Goal: Information Seeking & Learning: Learn about a topic

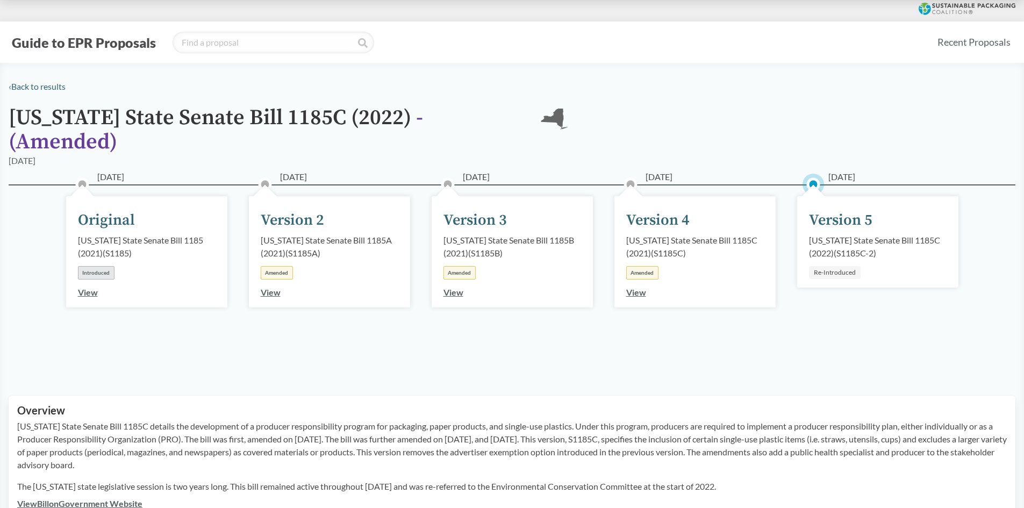
click at [823, 196] on div "[DATE] Version 5 [US_STATE] State Senate Bill 1185C (2022) ( S1185C-2 ) Re-Intr…" at bounding box center [877, 241] width 161 height 91
click at [52, 88] on link "‹ Back to results" at bounding box center [37, 86] width 57 height 10
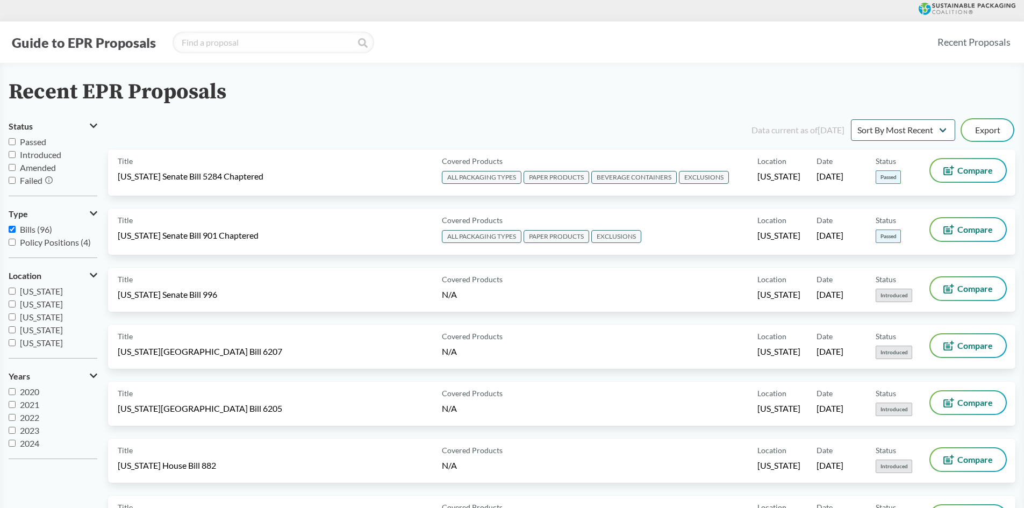
click at [16, 232] on label "Bills (96)" at bounding box center [53, 229] width 89 height 13
click at [16, 232] on input "Bills (96)" at bounding box center [12, 229] width 7 height 7
checkbox input "false"
click at [45, 322] on span "[US_STATE]" at bounding box center [41, 320] width 43 height 10
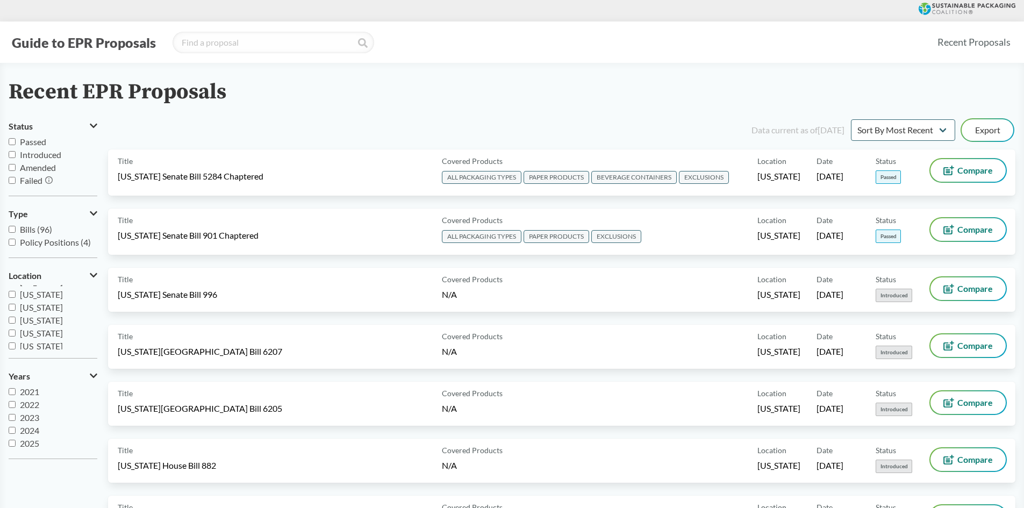
click at [16, 322] on input "[US_STATE]" at bounding box center [12, 320] width 7 height 7
checkbox input "true"
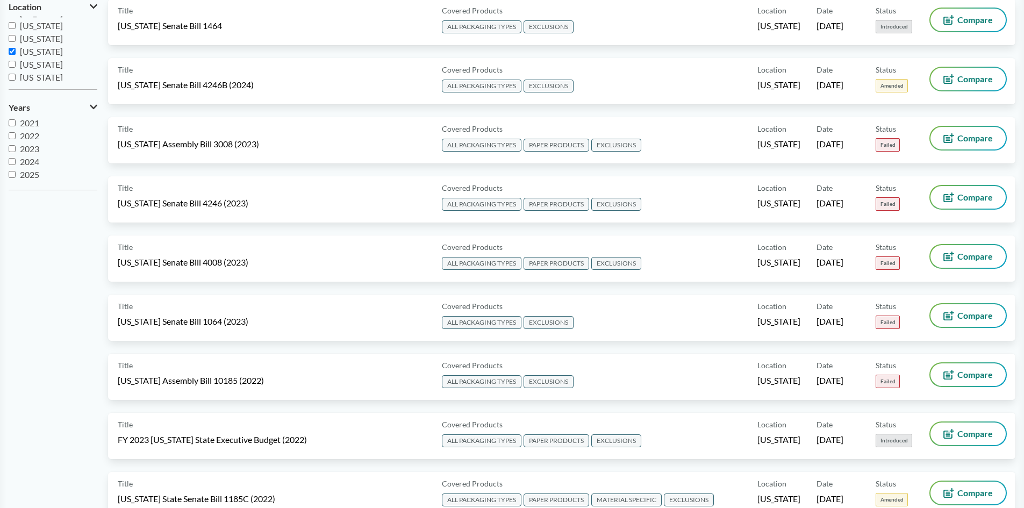
scroll to position [54, 0]
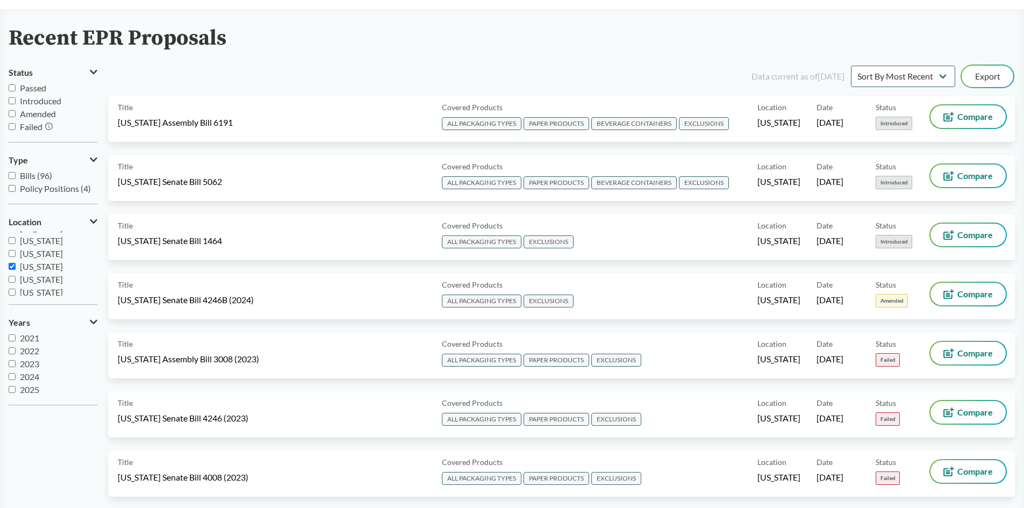
click at [41, 115] on span "Amended" at bounding box center [38, 114] width 36 height 10
click at [16, 115] on input "Amended" at bounding box center [12, 113] width 7 height 7
checkbox input "true"
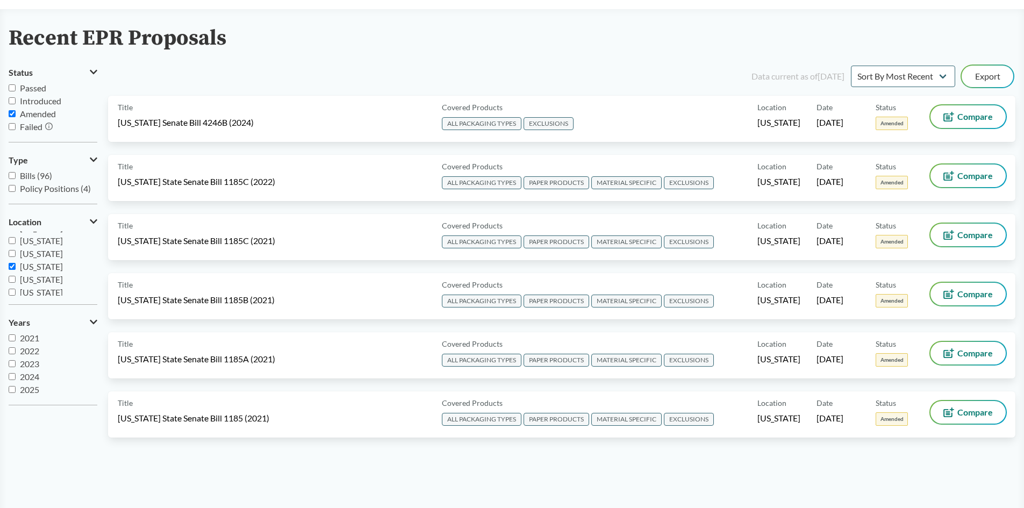
click at [34, 90] on span "Passed" at bounding box center [33, 88] width 26 height 10
click at [16, 90] on input "Passed" at bounding box center [12, 87] width 7 height 7
checkbox input "true"
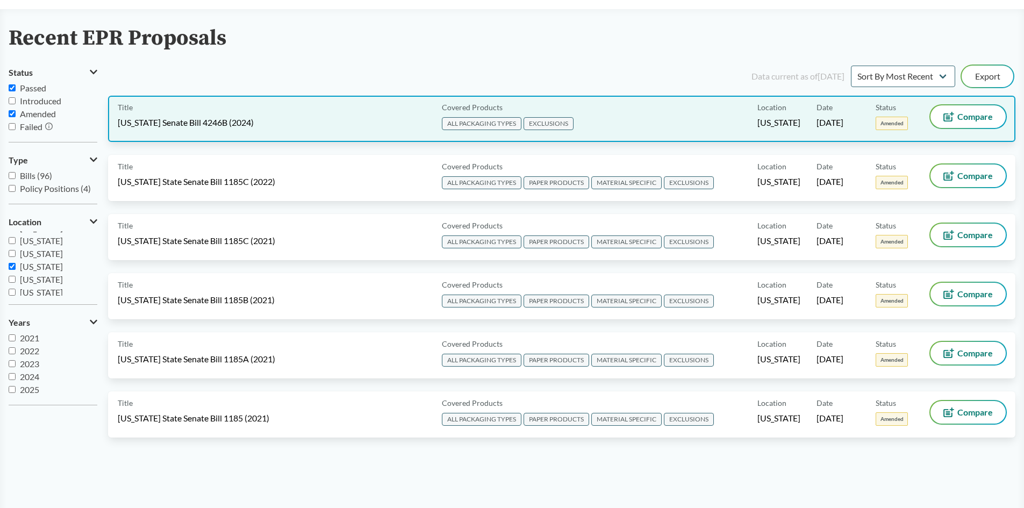
click at [282, 120] on div "Title [US_STATE] Senate Bill 4246B (2024)" at bounding box center [278, 118] width 320 height 27
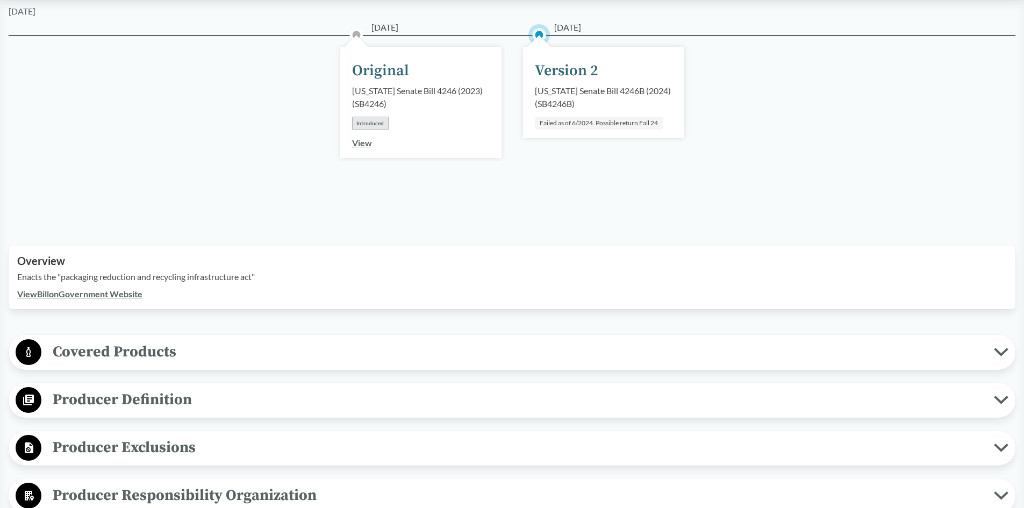
scroll to position [161, 0]
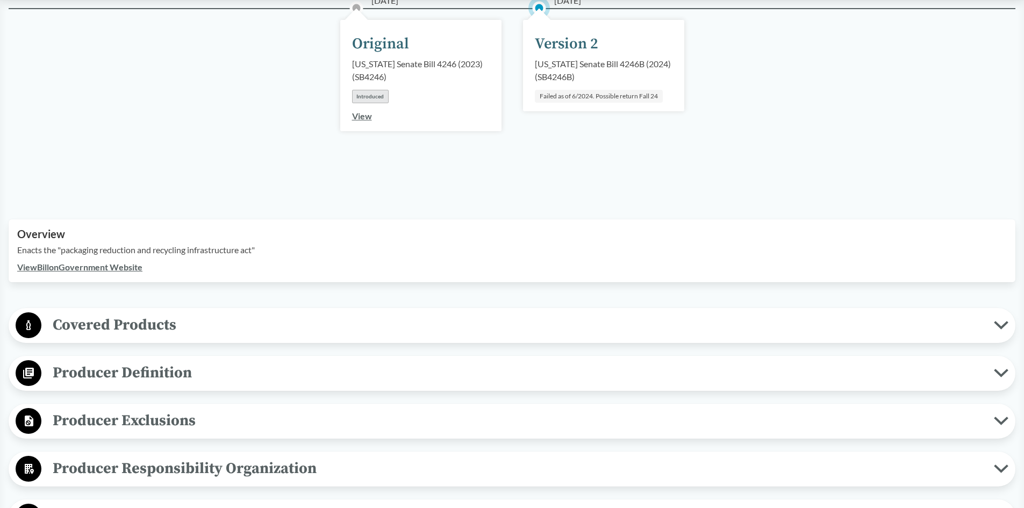
click at [203, 323] on span "Covered Products" at bounding box center [517, 325] width 952 height 24
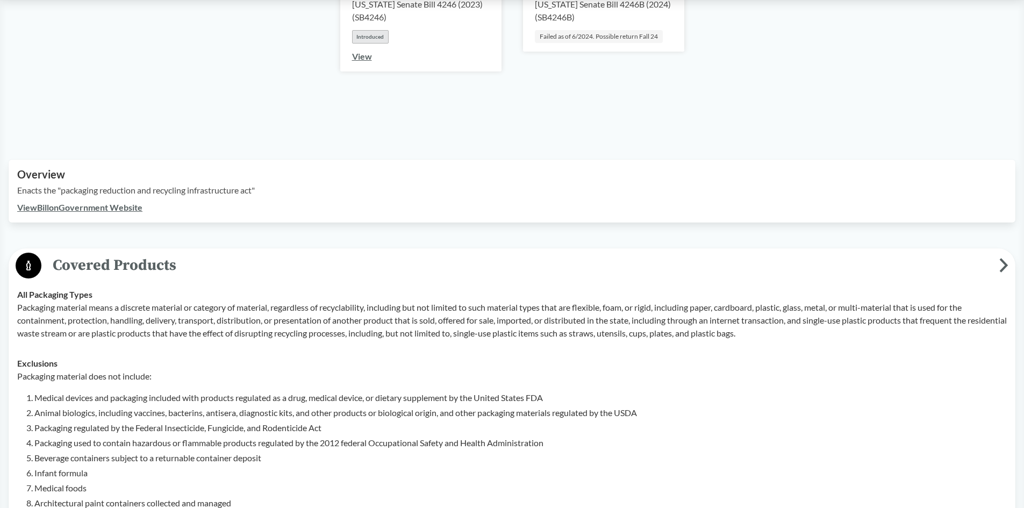
scroll to position [322, 0]
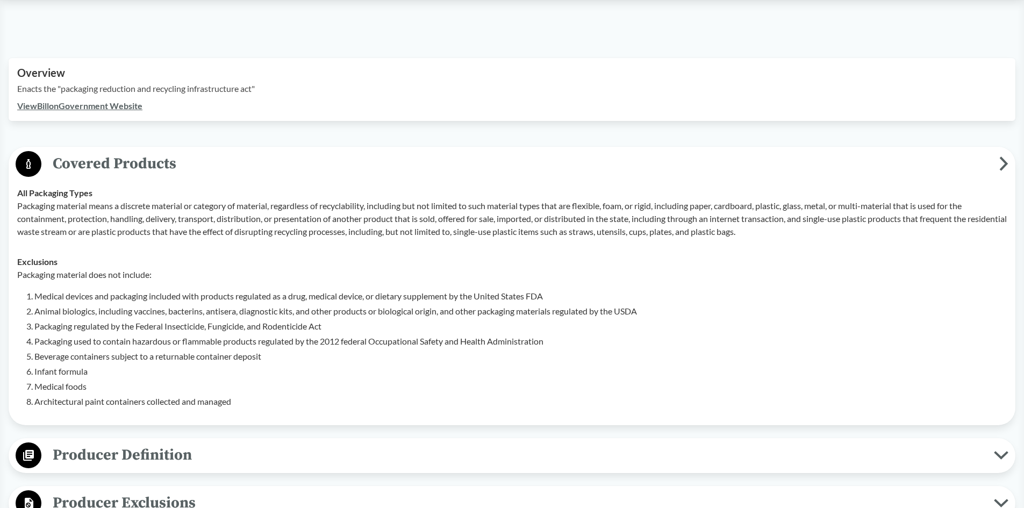
click at [198, 175] on span "Covered Products" at bounding box center [520, 164] width 958 height 24
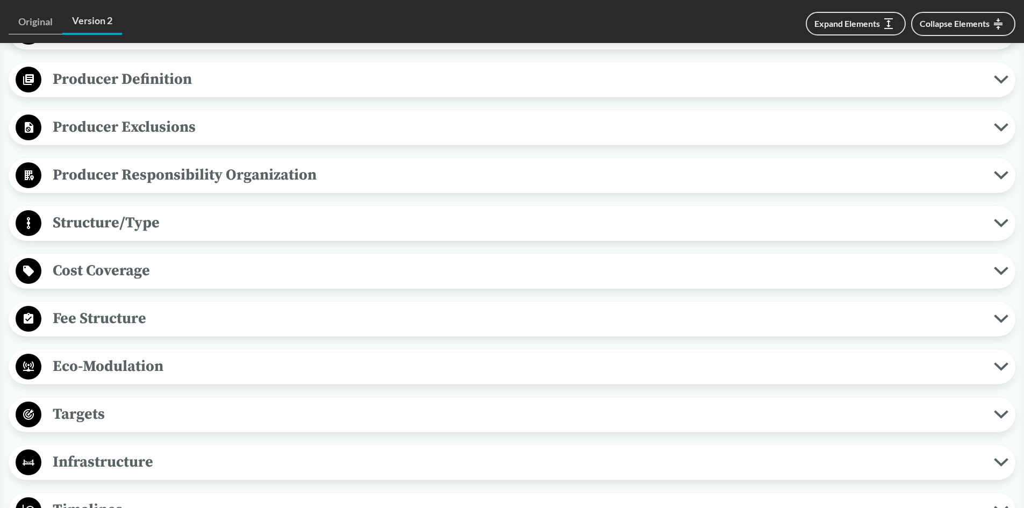
scroll to position [293, 0]
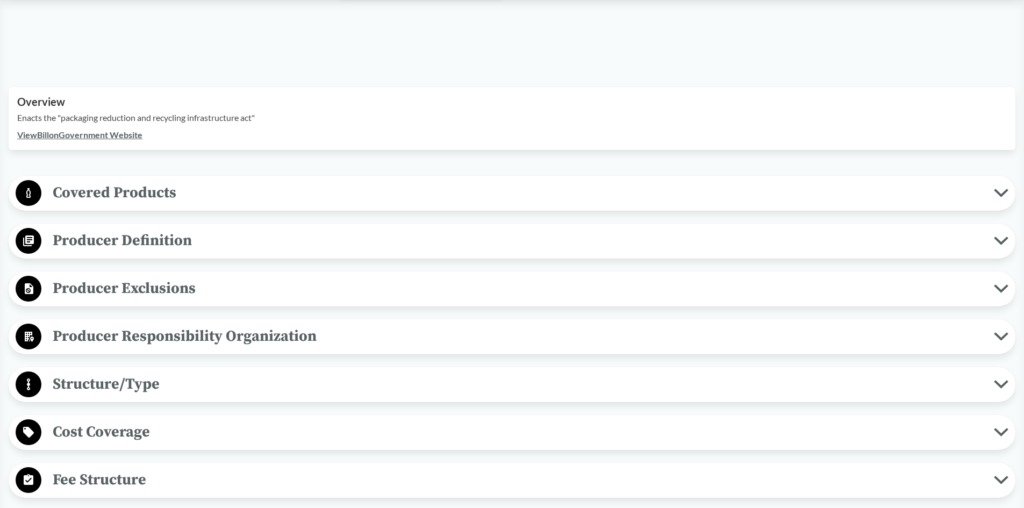
click at [103, 189] on span "Covered Products" at bounding box center [517, 193] width 952 height 24
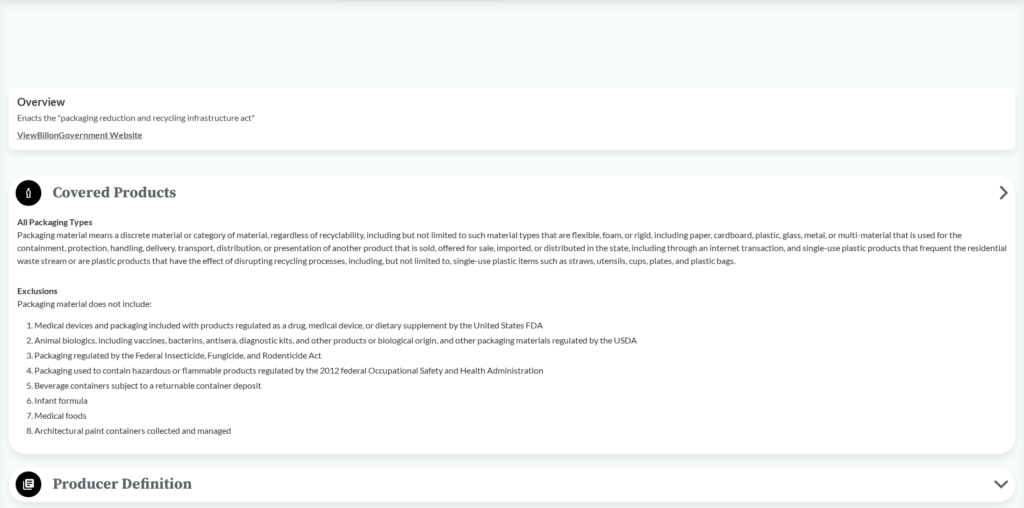
click at [103, 189] on span "Covered Products" at bounding box center [520, 193] width 958 height 24
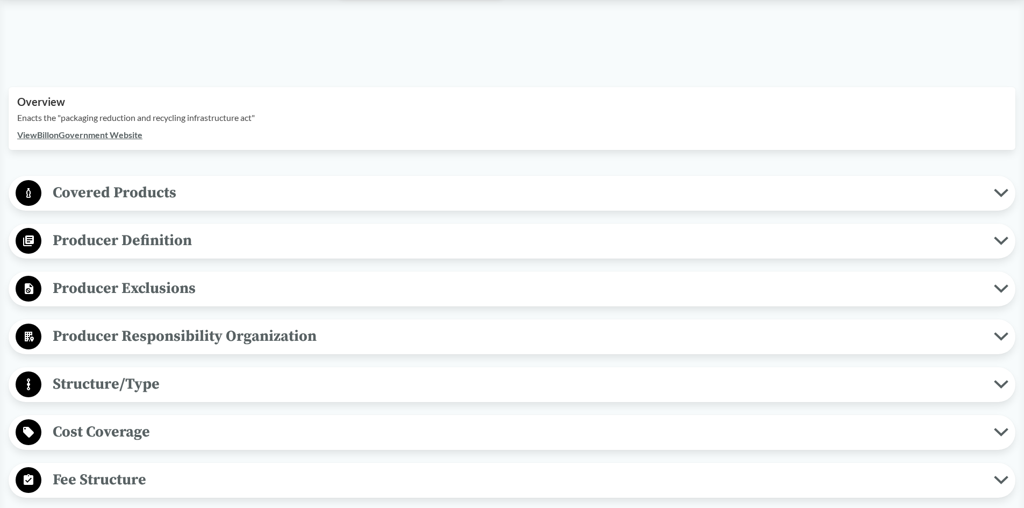
drag, startPoint x: 153, startPoint y: 274, endPoint x: 148, endPoint y: 311, distance: 37.4
click at [149, 289] on div "Producer Exclusions Small Businesses A producer is exempt from the requirements…" at bounding box center [512, 288] width 1007 height 35
click at [147, 288] on span "Producer Exclusions" at bounding box center [517, 288] width 952 height 24
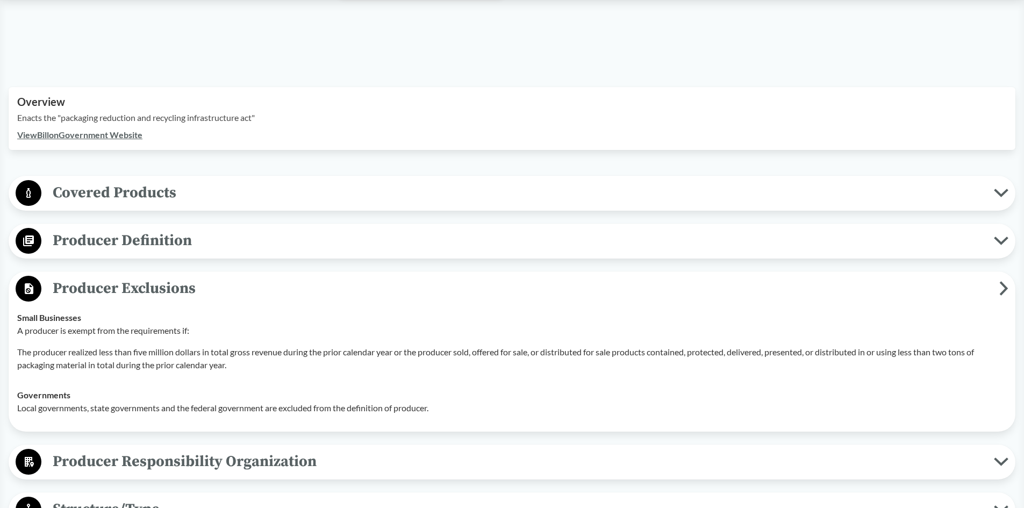
click at [200, 457] on span "Producer Responsibility Organization" at bounding box center [517, 461] width 952 height 24
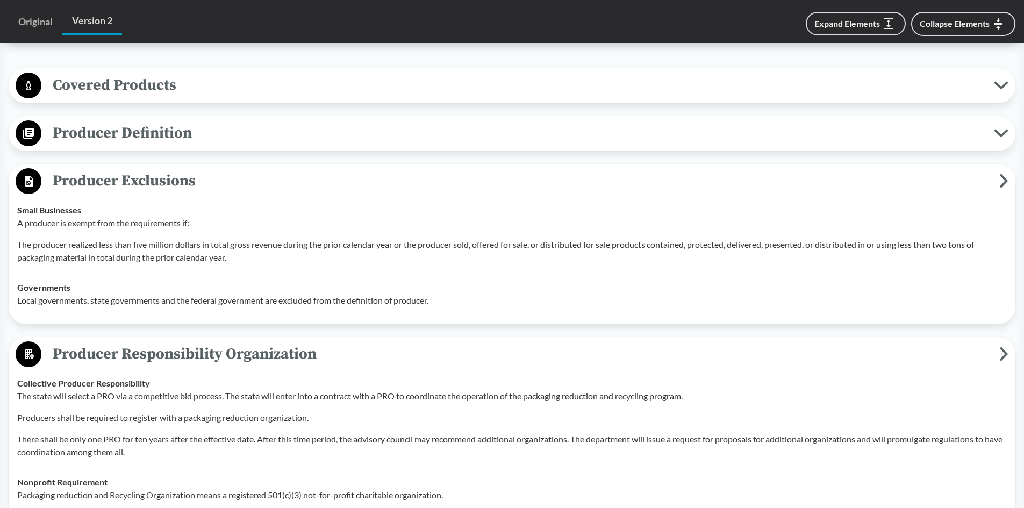
scroll to position [508, 0]
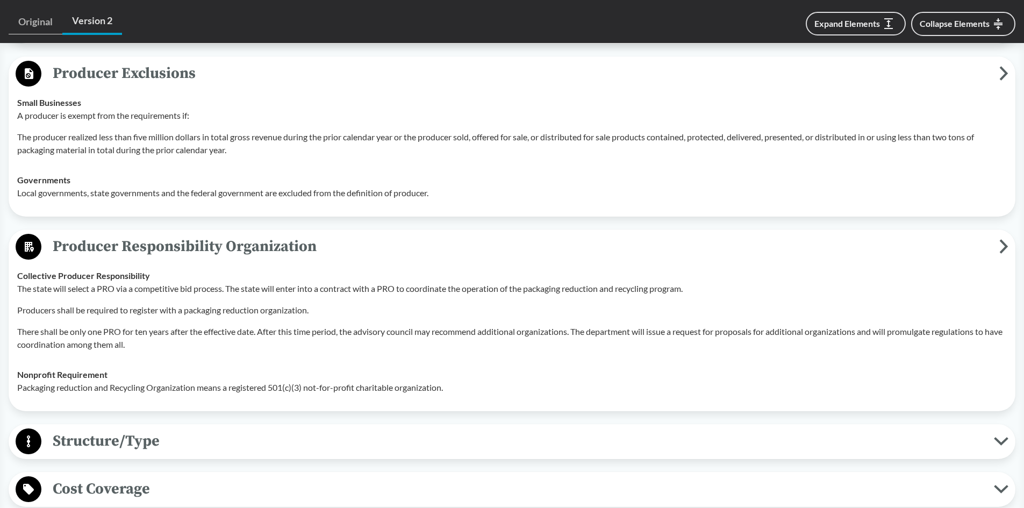
click at [290, 245] on span "Producer Responsibility Organization" at bounding box center [520, 246] width 958 height 24
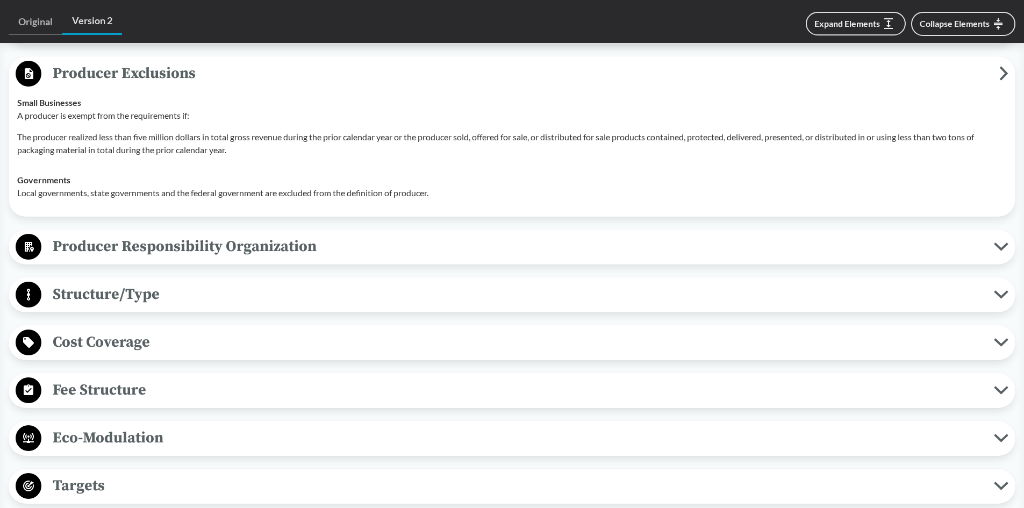
click at [218, 343] on span "Cost Coverage" at bounding box center [517, 342] width 952 height 24
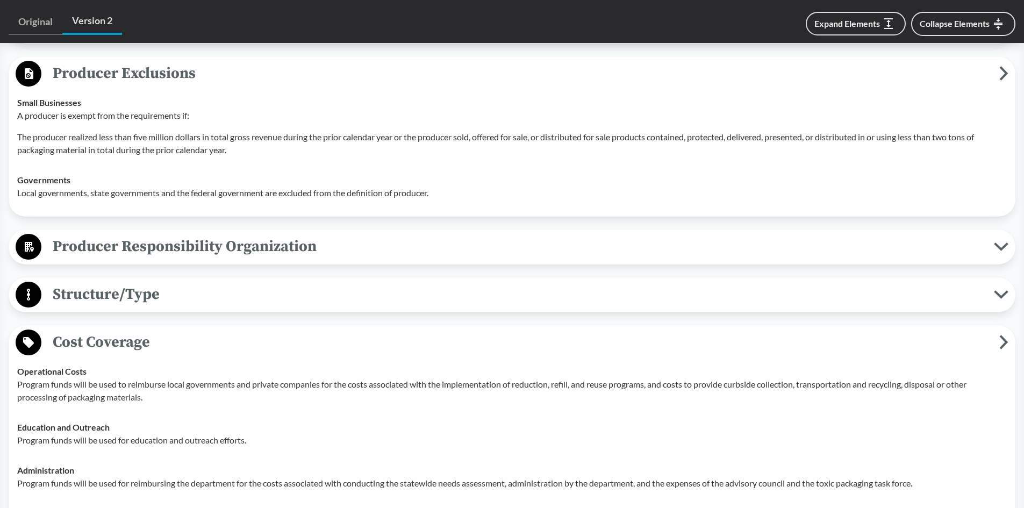
click at [218, 343] on span "Cost Coverage" at bounding box center [520, 342] width 958 height 24
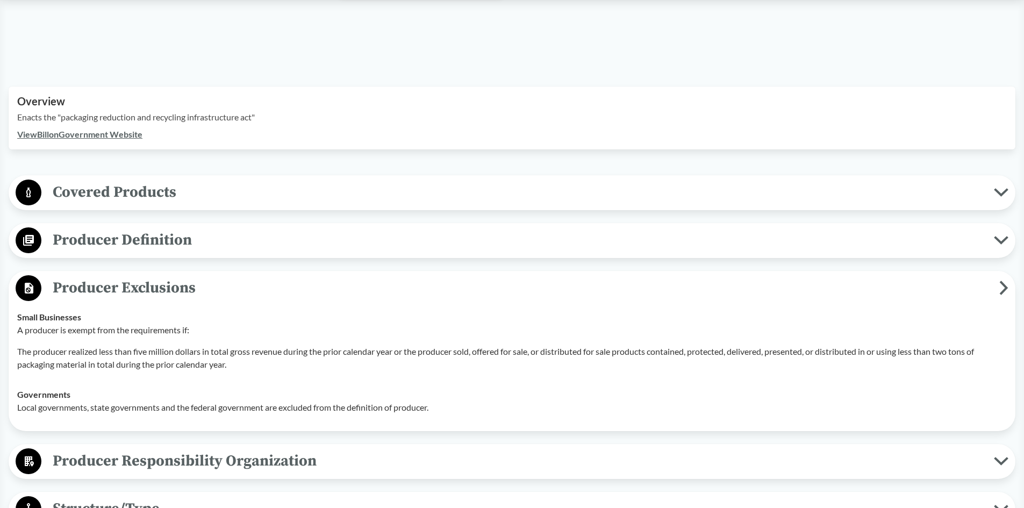
scroll to position [293, 0]
click at [307, 296] on span "Producer Exclusions" at bounding box center [520, 288] width 958 height 24
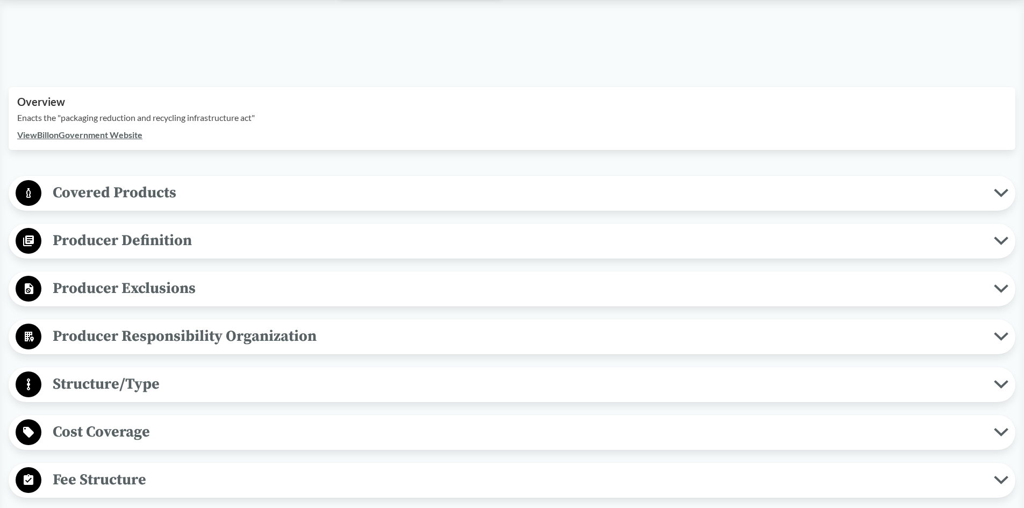
click at [264, 193] on span "Covered Products" at bounding box center [517, 193] width 952 height 24
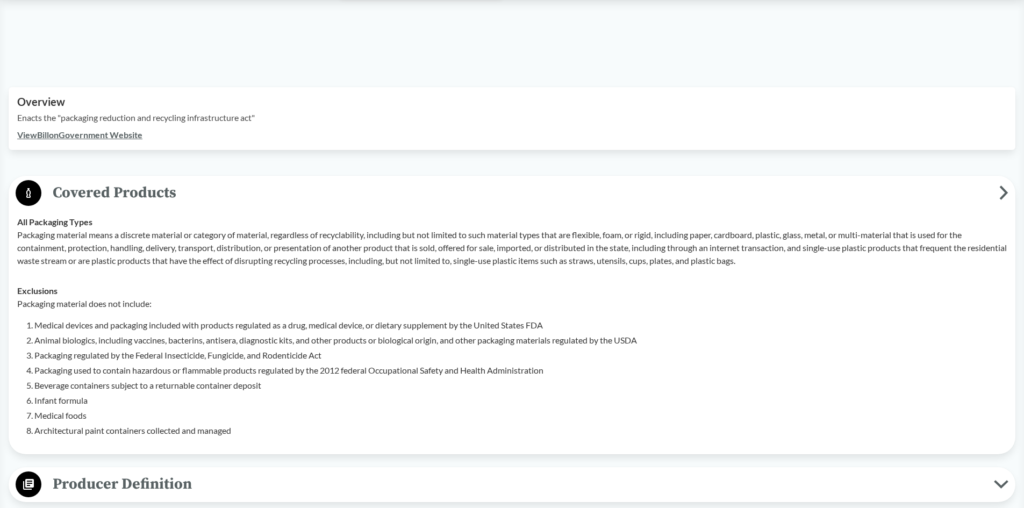
click at [262, 191] on span "Covered Products" at bounding box center [520, 193] width 958 height 24
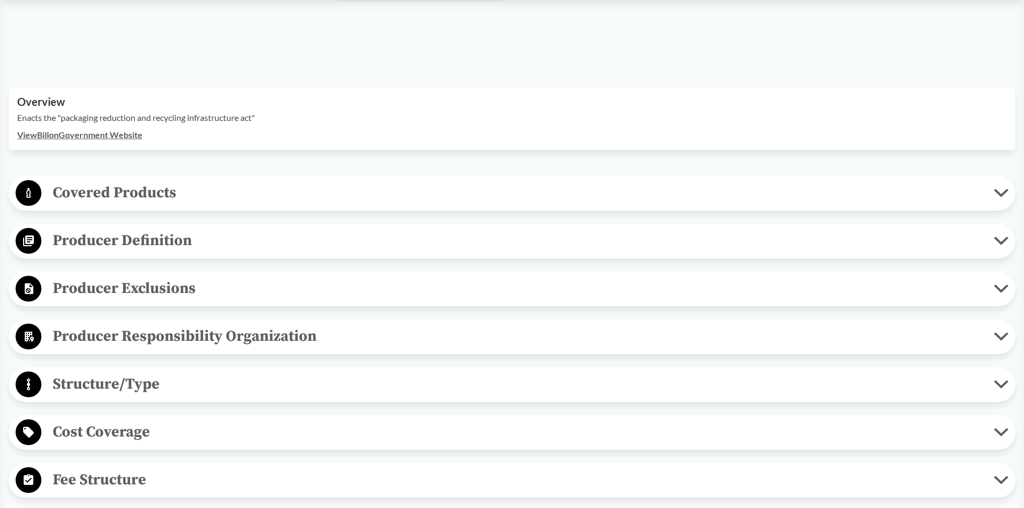
click at [249, 245] on span "Producer Definition" at bounding box center [517, 240] width 952 height 24
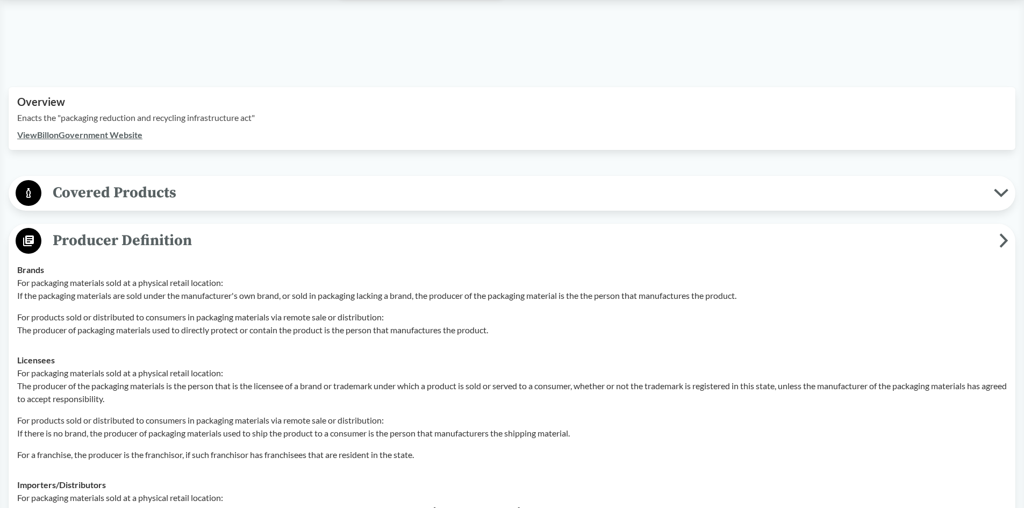
click at [249, 245] on span "Producer Definition" at bounding box center [520, 240] width 958 height 24
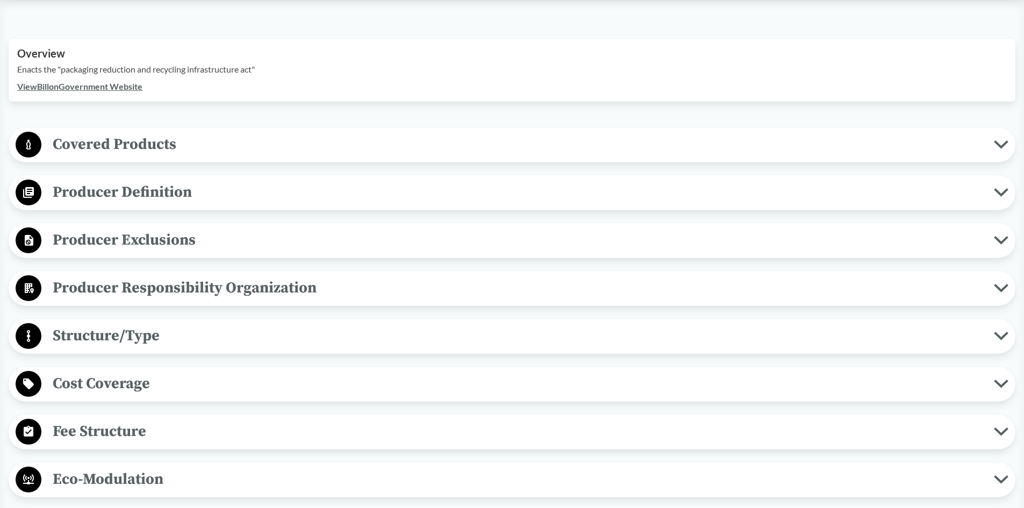
scroll to position [347, 0]
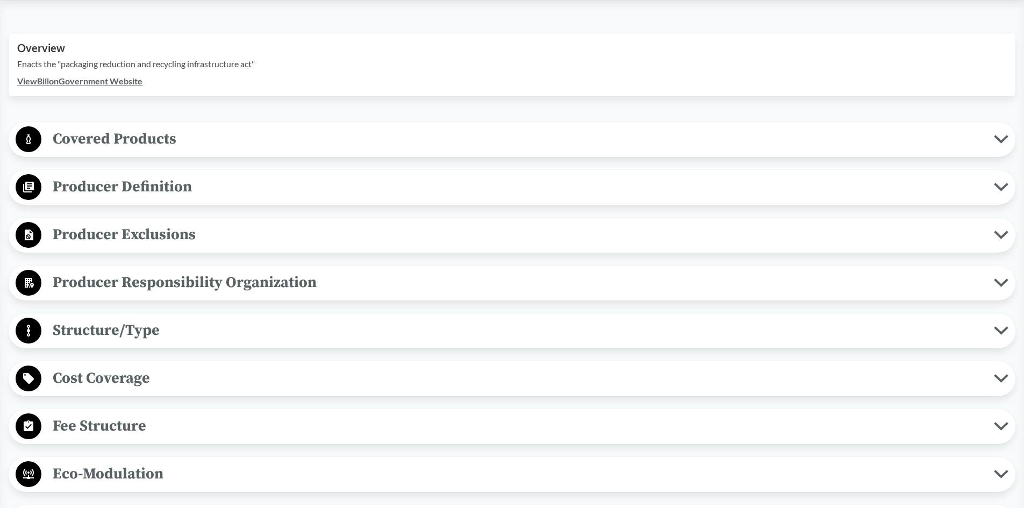
click at [144, 233] on span "Producer Exclusions" at bounding box center [517, 235] width 952 height 24
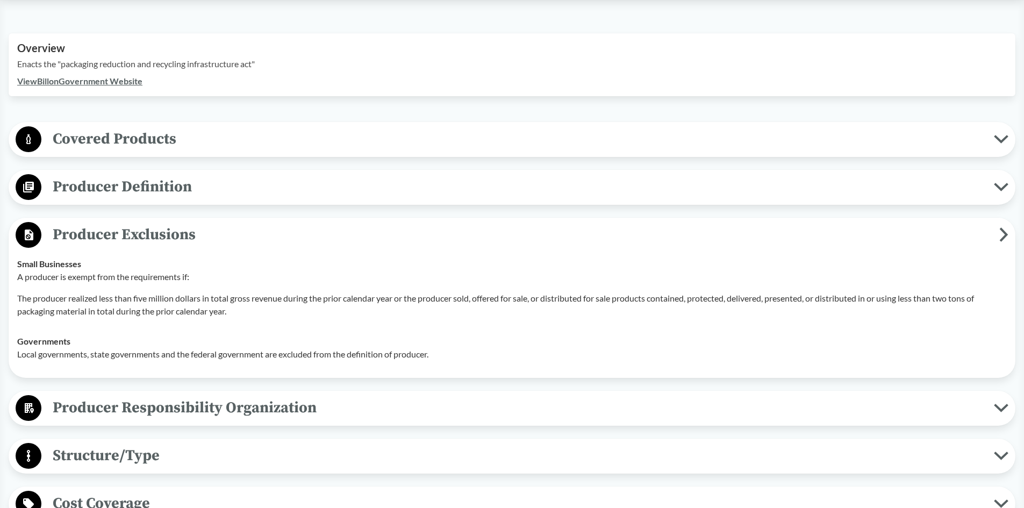
click at [365, 228] on span "Producer Exclusions" at bounding box center [520, 235] width 958 height 24
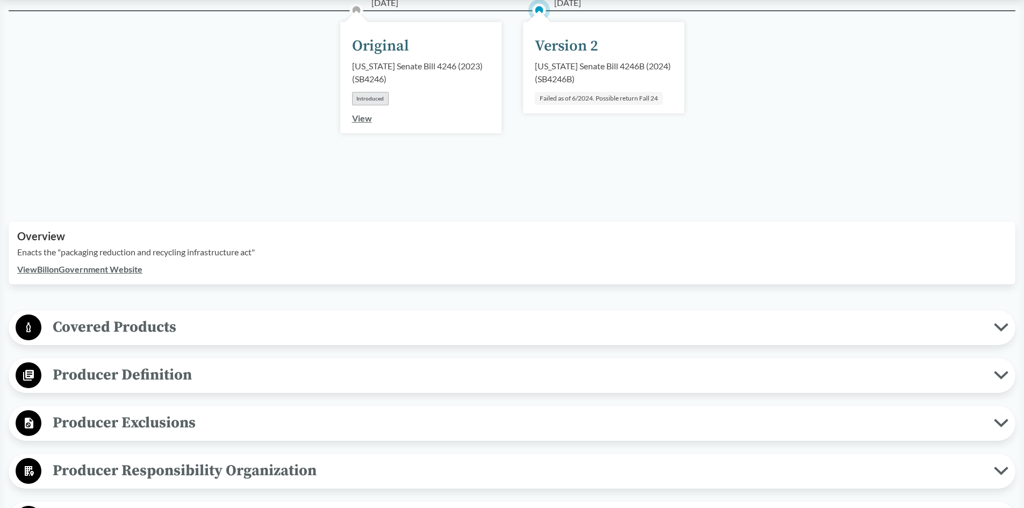
scroll to position [0, 0]
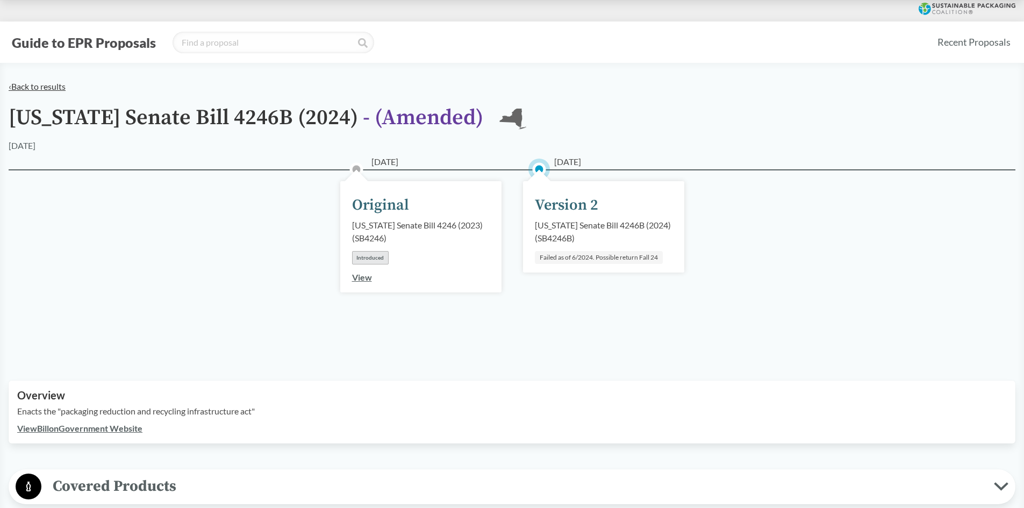
click at [32, 88] on link "‹ Back to results" at bounding box center [37, 86] width 57 height 10
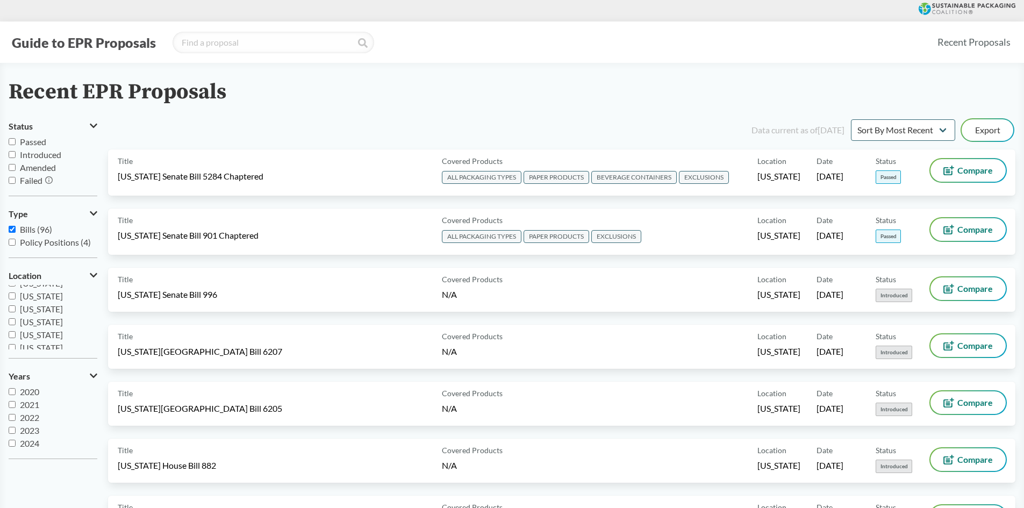
scroll to position [49, 0]
click at [44, 305] on span "[US_STATE]" at bounding box center [41, 306] width 43 height 10
click at [16, 305] on input "[US_STATE]" at bounding box center [12, 306] width 7 height 7
checkbox input "true"
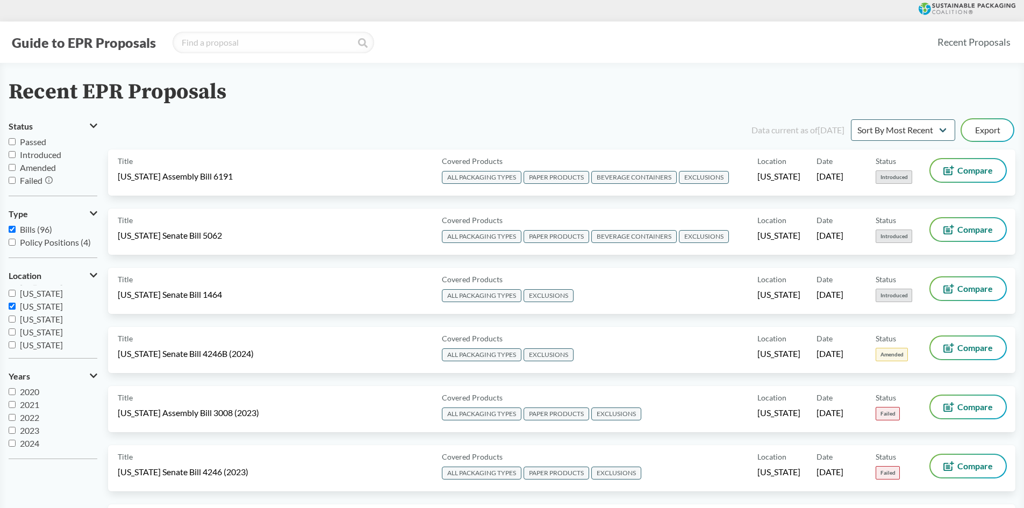
click at [33, 146] on span "Passed" at bounding box center [33, 142] width 26 height 10
click at [16, 145] on input "Passed" at bounding box center [12, 141] width 7 height 7
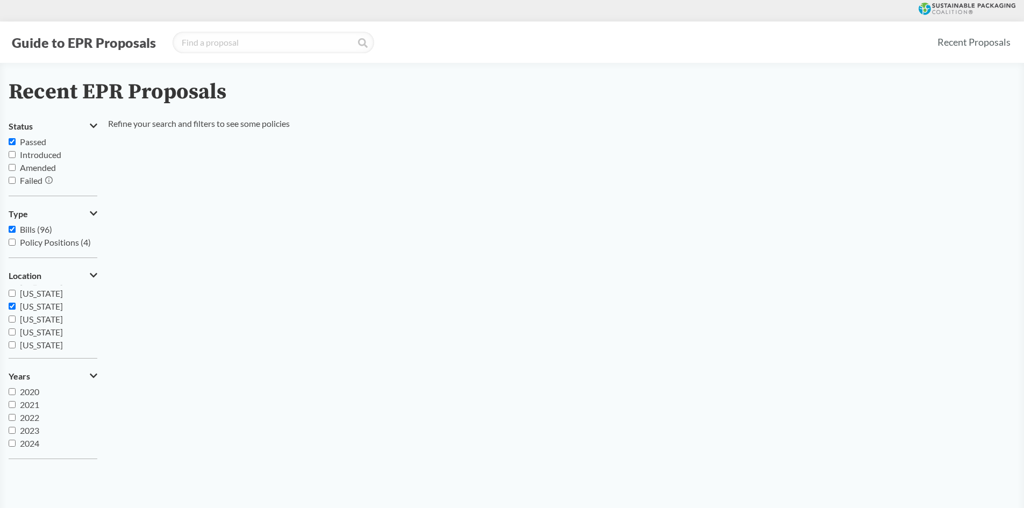
click at [33, 146] on span "Passed" at bounding box center [33, 142] width 26 height 10
click at [16, 145] on input "Passed" at bounding box center [12, 141] width 7 height 7
checkbox input "false"
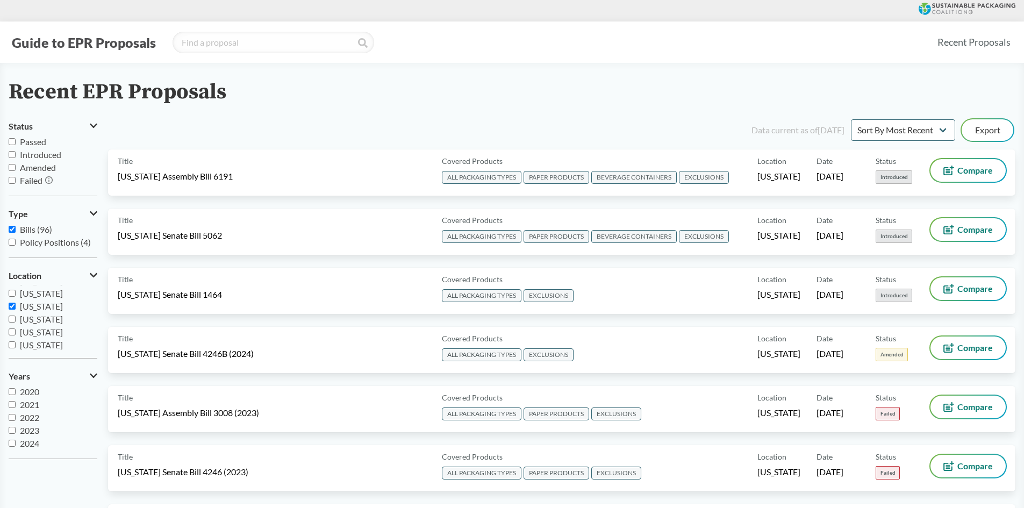
click at [36, 154] on span "Introduced" at bounding box center [40, 154] width 41 height 10
click at [16, 154] on input "Introduced" at bounding box center [12, 154] width 7 height 7
checkbox input "true"
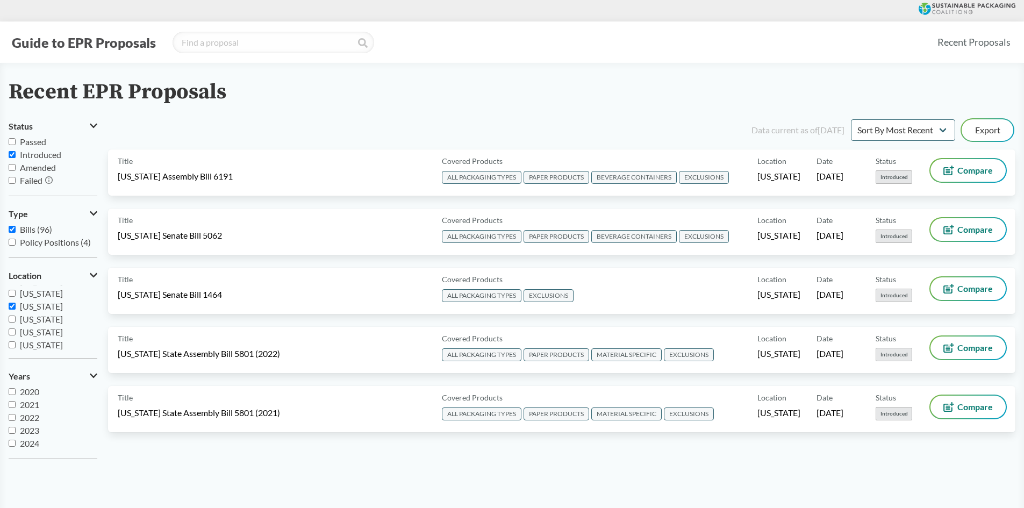
click at [37, 168] on span "Amended" at bounding box center [38, 167] width 36 height 10
click at [16, 168] on input "Amended" at bounding box center [12, 167] width 7 height 7
checkbox input "true"
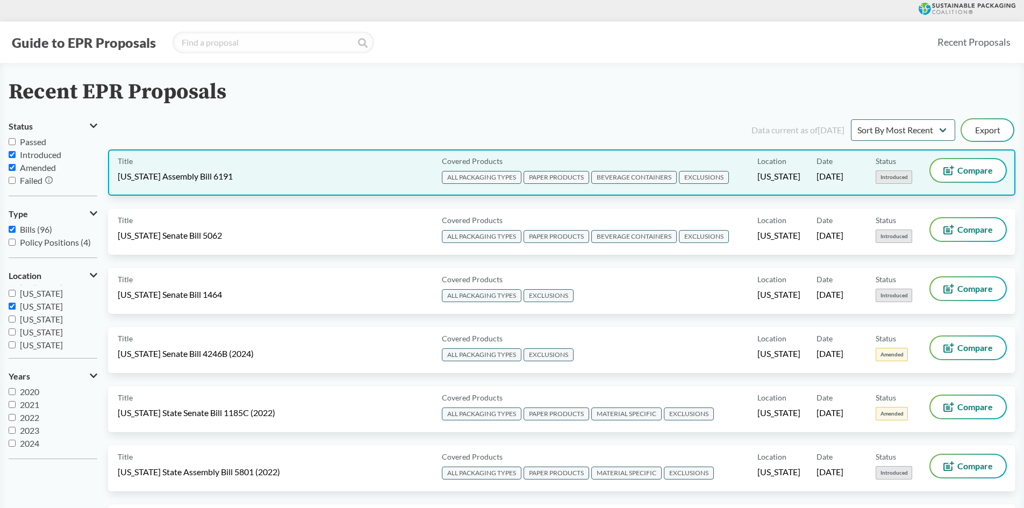
click at [194, 174] on span "[US_STATE] Assembly Bill 6191" at bounding box center [175, 176] width 115 height 12
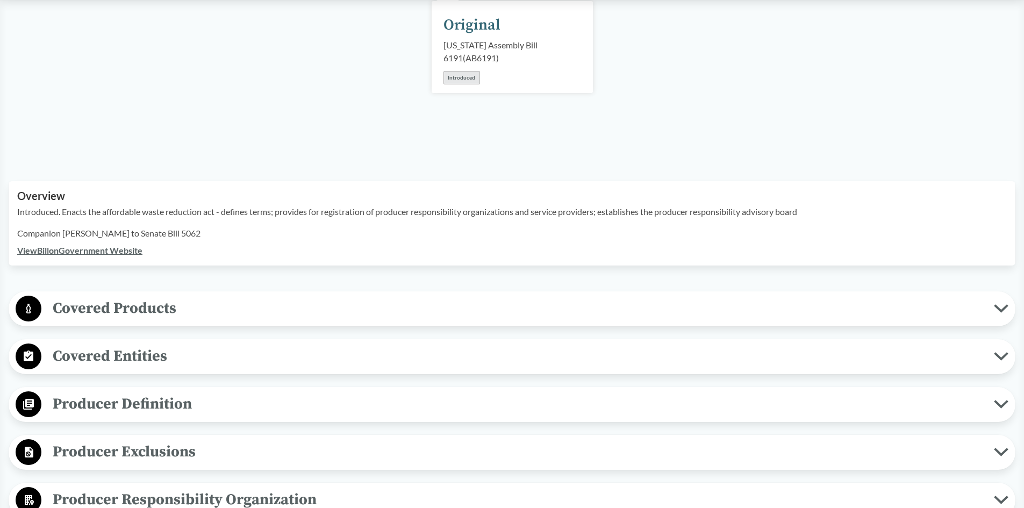
scroll to position [161, 0]
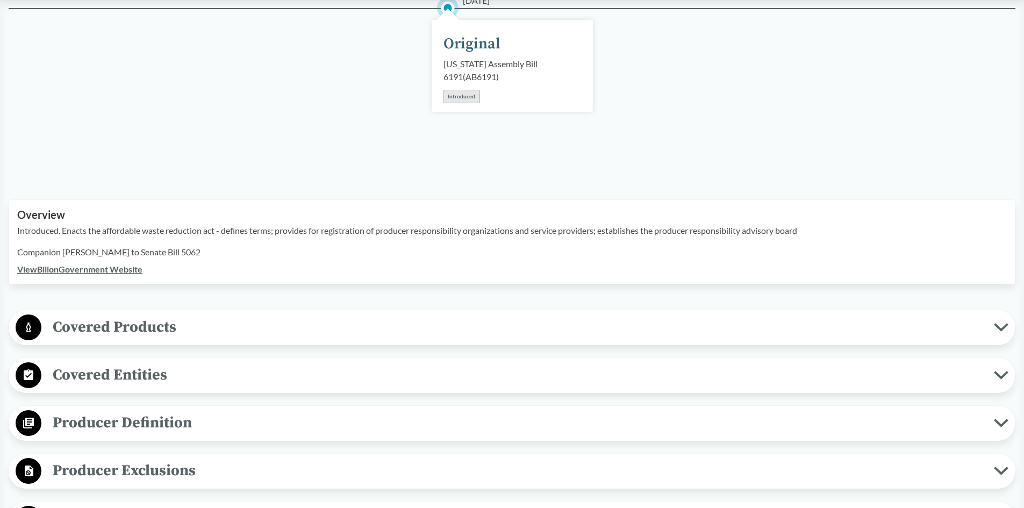
click at [182, 326] on span "Covered Products" at bounding box center [517, 327] width 952 height 24
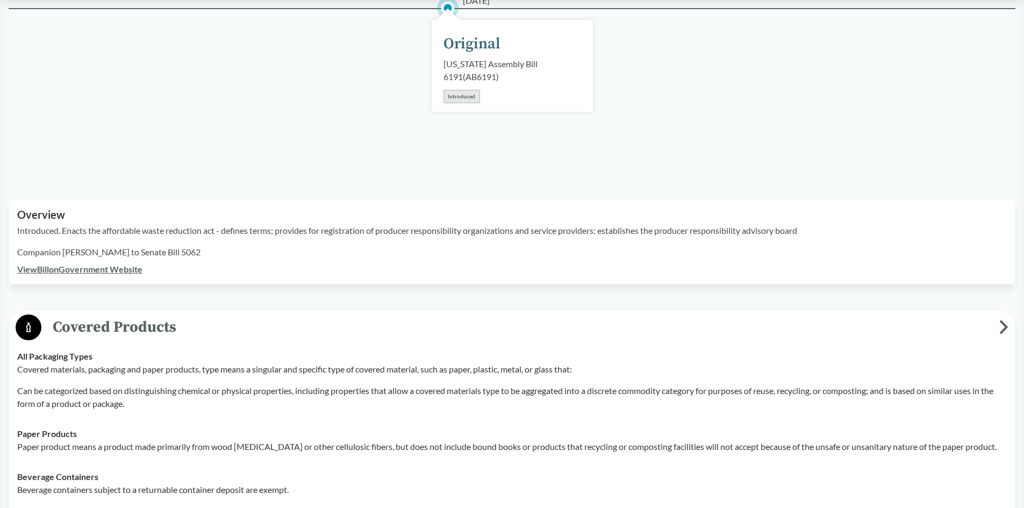
click at [182, 326] on span "Covered Products" at bounding box center [520, 327] width 958 height 24
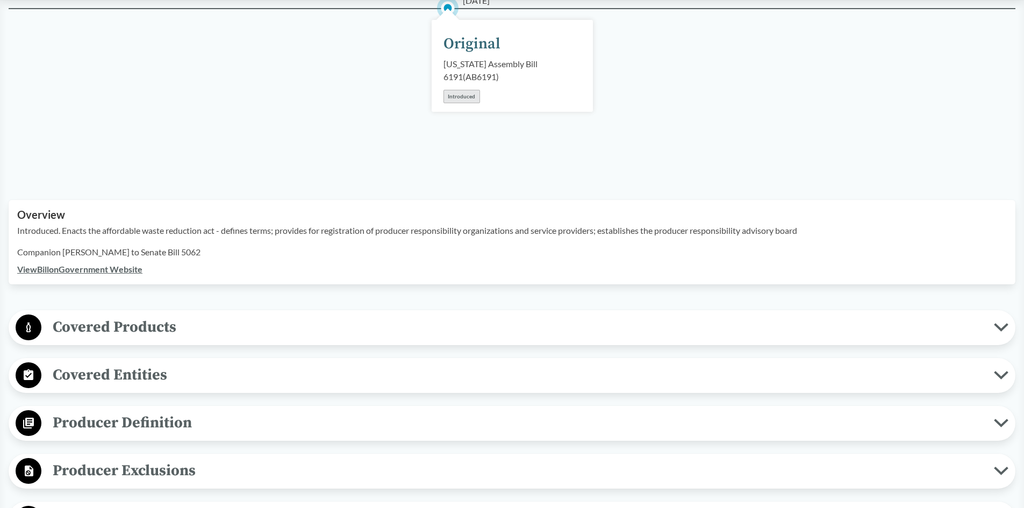
click at [171, 376] on span "Covered Entities" at bounding box center [517, 375] width 952 height 24
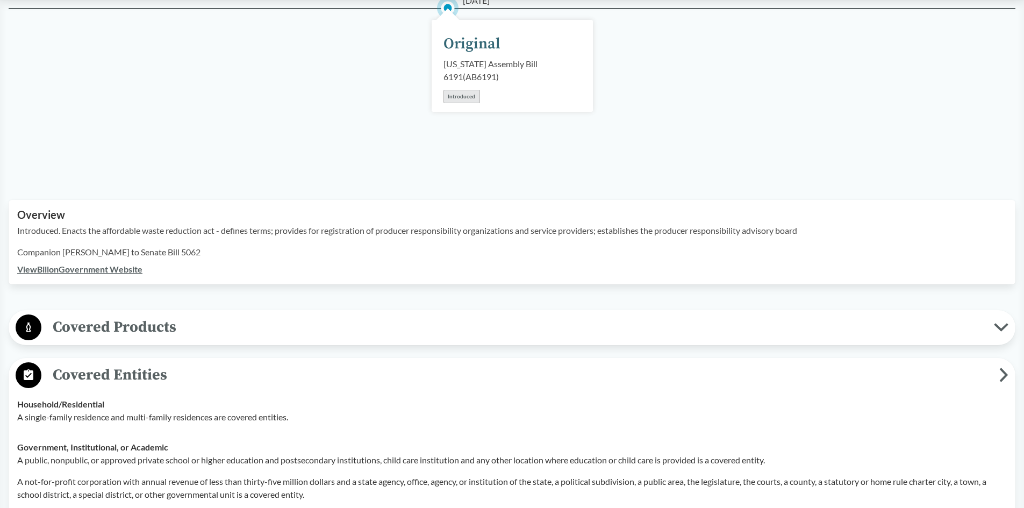
click at [171, 376] on span "Covered Entities" at bounding box center [520, 375] width 958 height 24
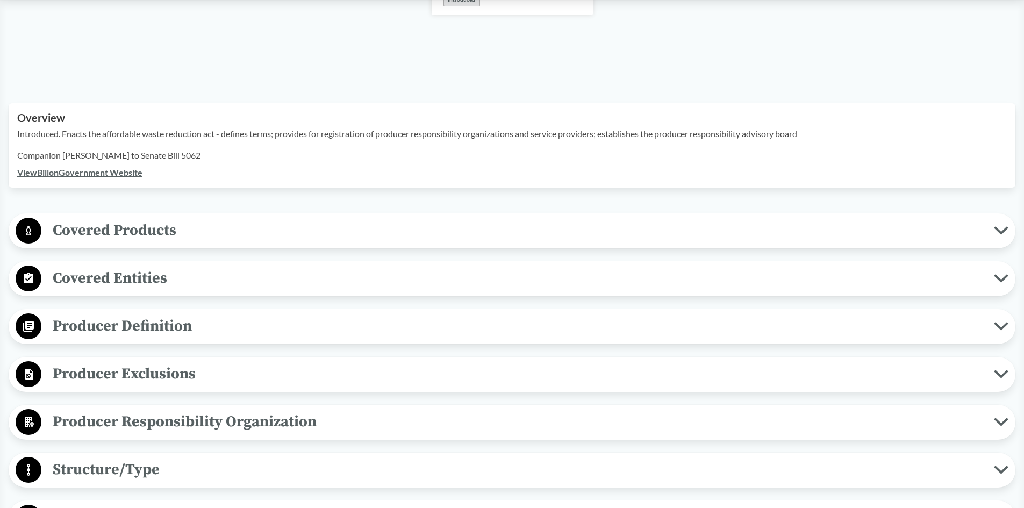
scroll to position [269, 0]
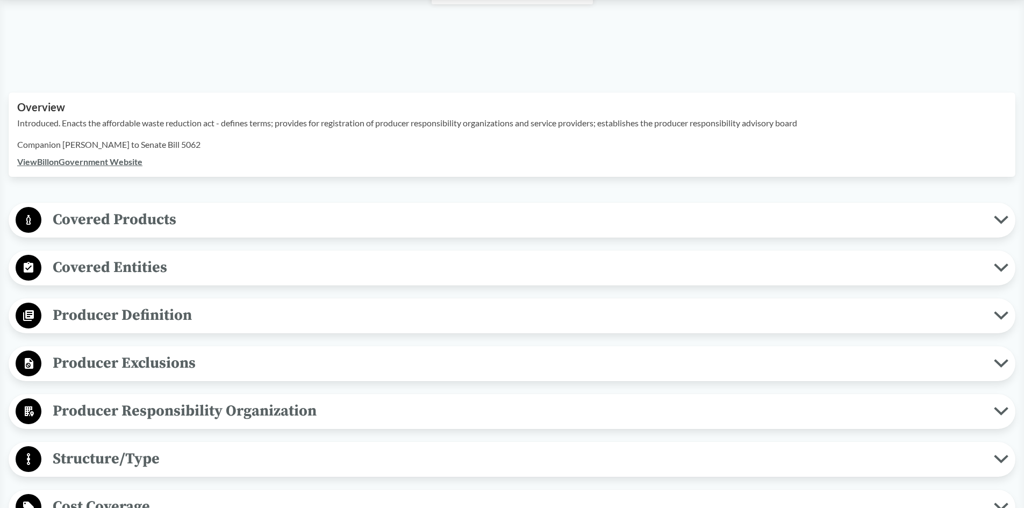
click at [175, 313] on span "Producer Definition" at bounding box center [517, 315] width 952 height 24
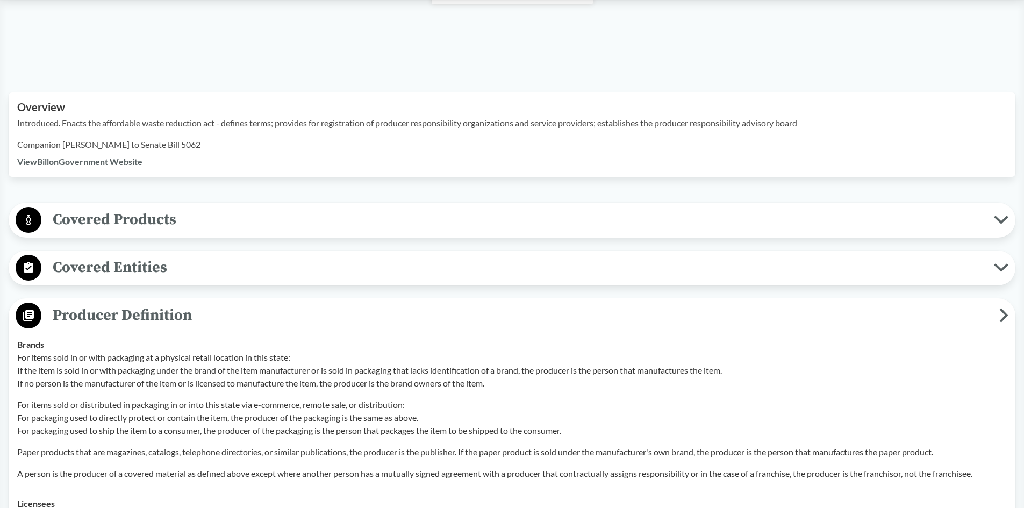
click at [175, 313] on span "Producer Definition" at bounding box center [520, 315] width 958 height 24
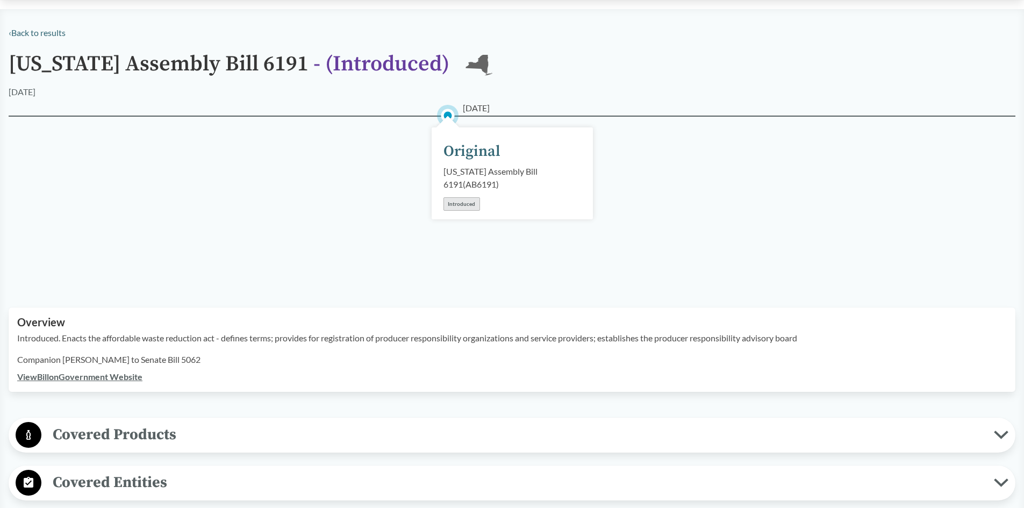
scroll to position [0, 0]
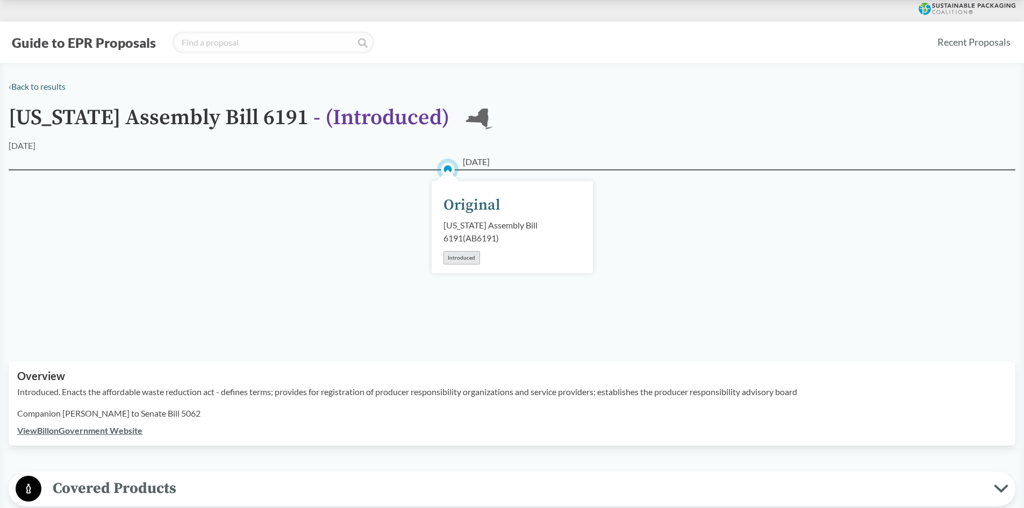
click at [47, 86] on link "‹ Back to results" at bounding box center [37, 86] width 57 height 10
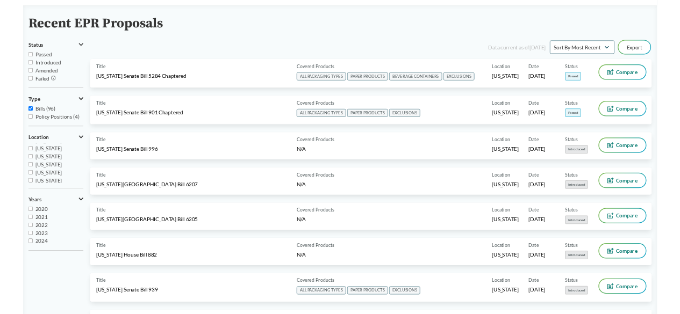
scroll to position [17, 0]
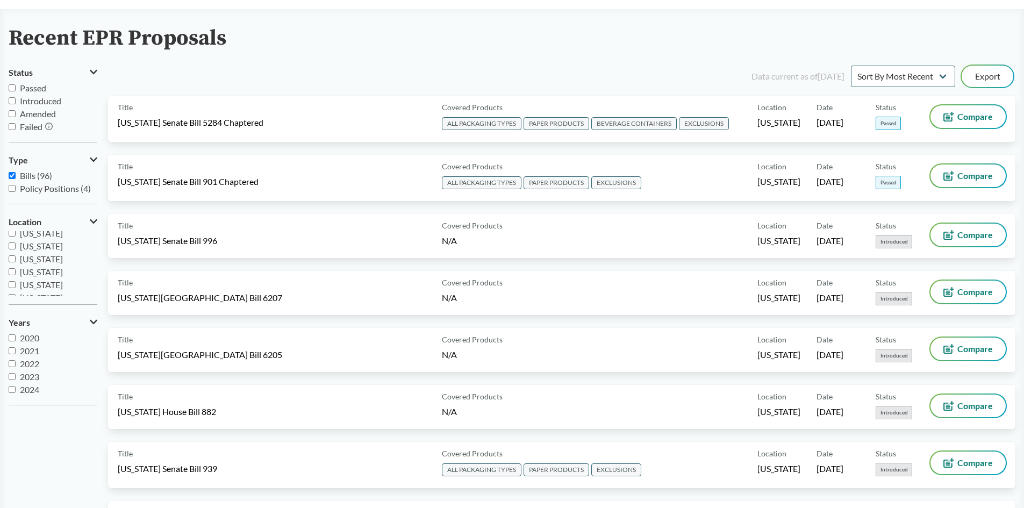
click at [42, 279] on span "[US_STATE]" at bounding box center [41, 284] width 43 height 10
click at [16, 281] on input "[US_STATE]" at bounding box center [12, 284] width 7 height 7
checkbox input "true"
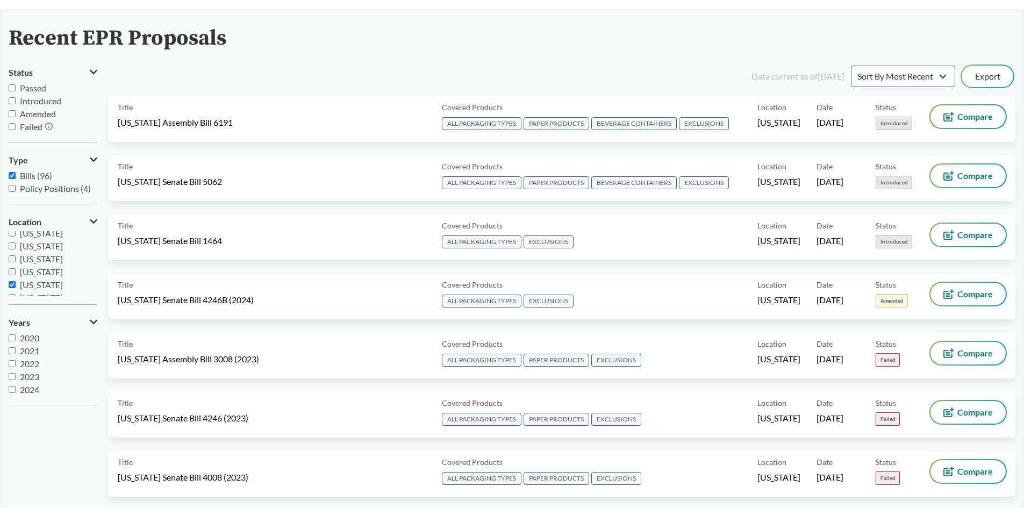
click at [35, 103] on span "Introduced" at bounding box center [40, 101] width 41 height 10
click at [16, 103] on input "Introduced" at bounding box center [12, 100] width 7 height 7
checkbox input "true"
click at [35, 84] on span "Passed" at bounding box center [33, 88] width 26 height 10
click at [16, 84] on input "Passed" at bounding box center [12, 87] width 7 height 7
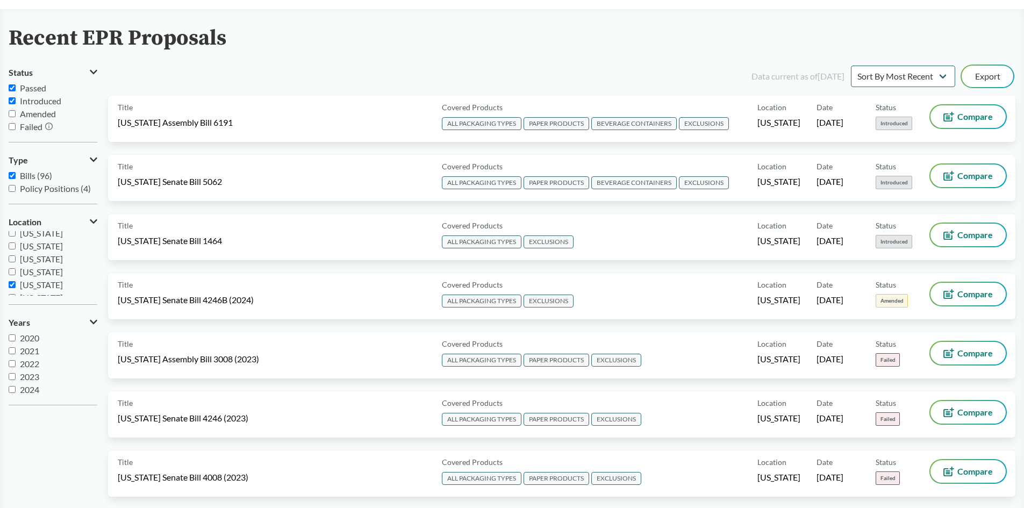
checkbox input "true"
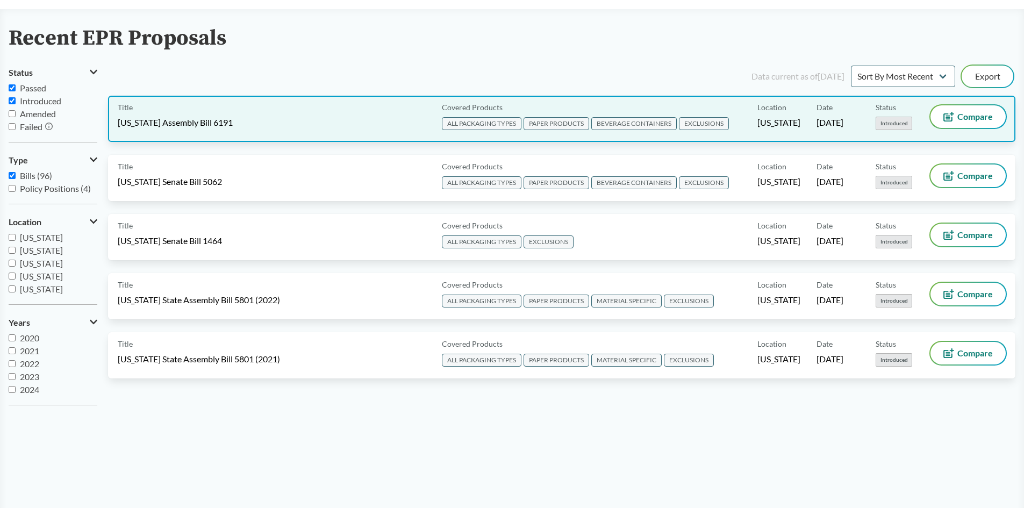
click at [316, 117] on div "Title [US_STATE] Assembly Bill 6191" at bounding box center [278, 118] width 320 height 27
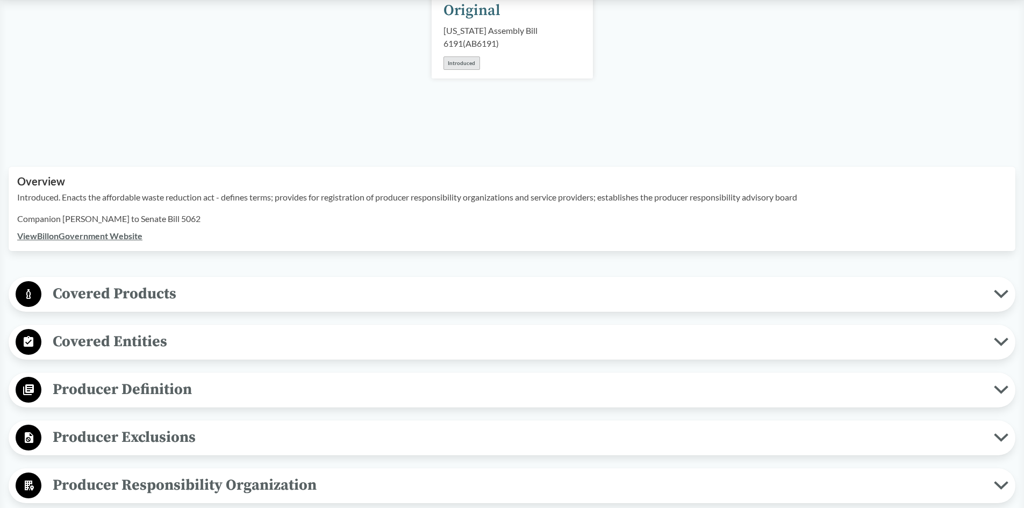
scroll to position [269, 0]
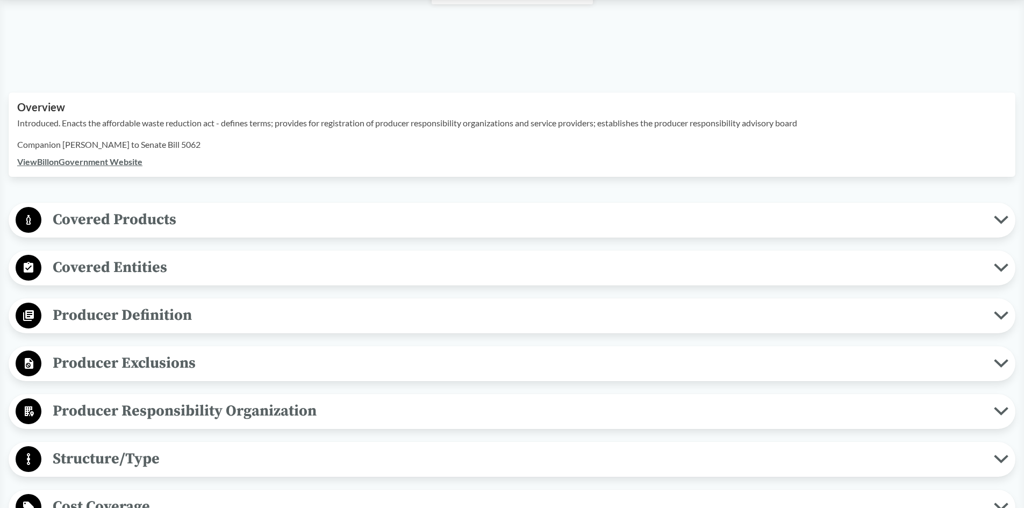
click at [245, 231] on span "Covered Products" at bounding box center [517, 219] width 952 height 24
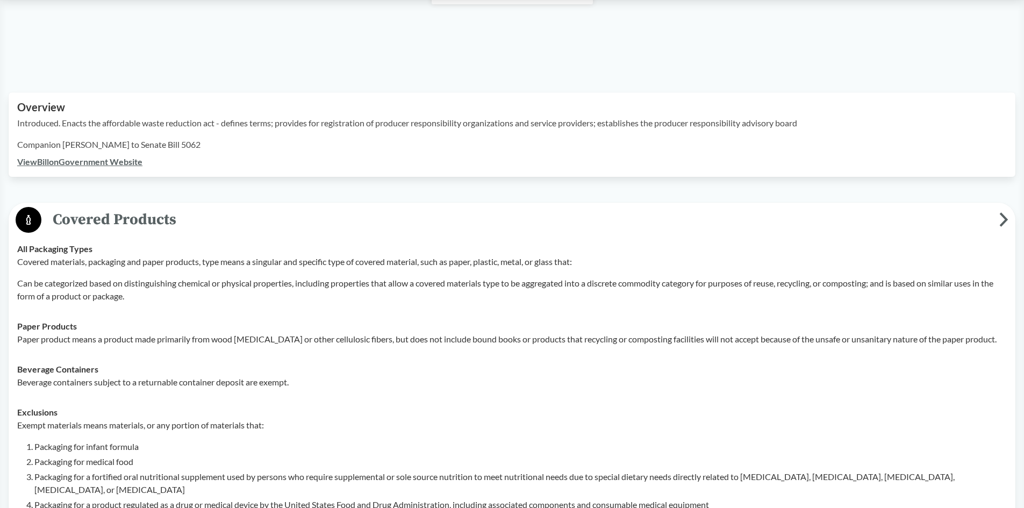
click at [245, 226] on span "Covered Products" at bounding box center [520, 219] width 958 height 24
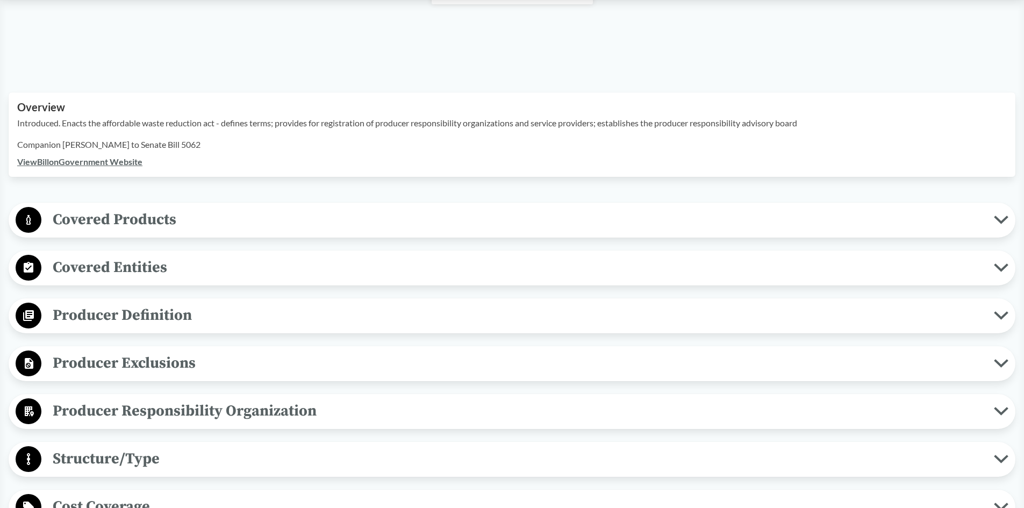
click at [243, 310] on span "Producer Definition" at bounding box center [517, 315] width 952 height 24
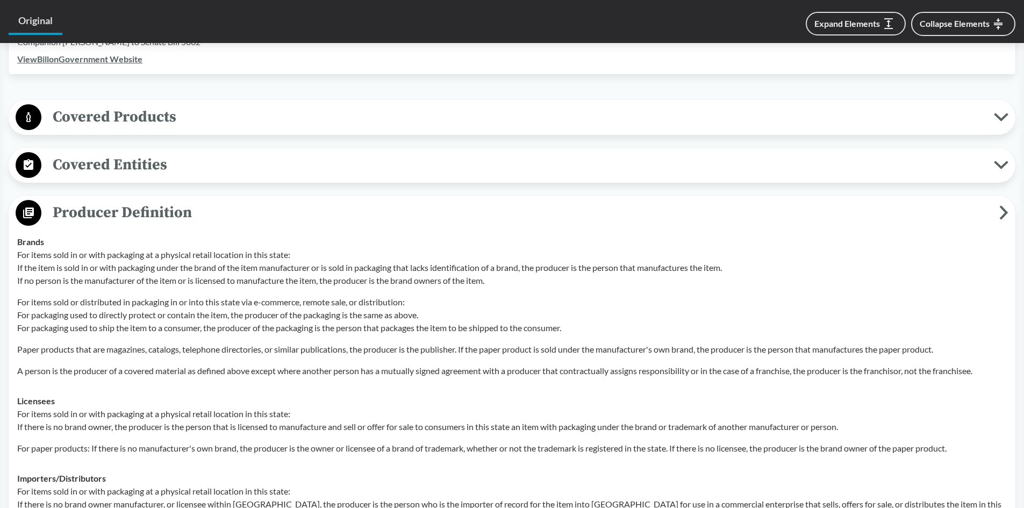
scroll to position [376, 0]
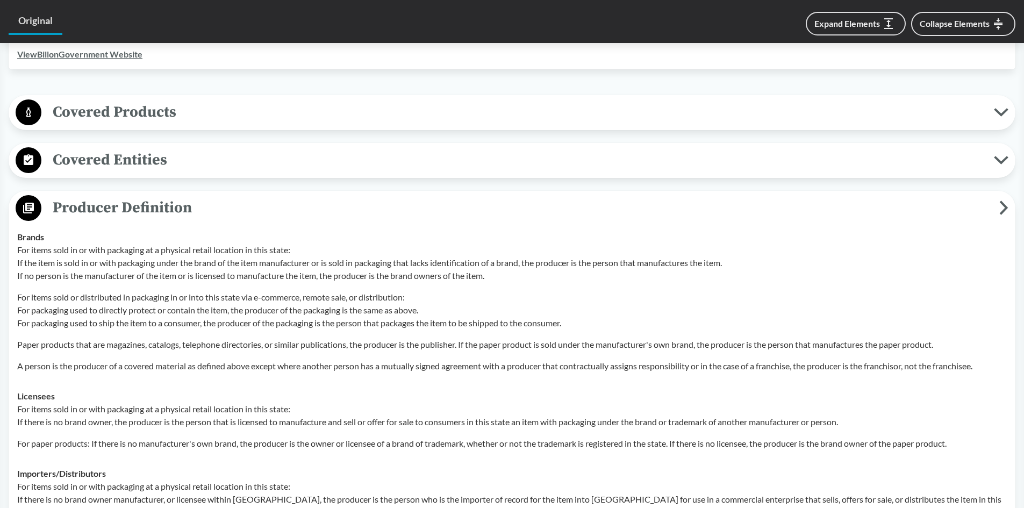
click at [245, 211] on span "Producer Definition" at bounding box center [520, 208] width 958 height 24
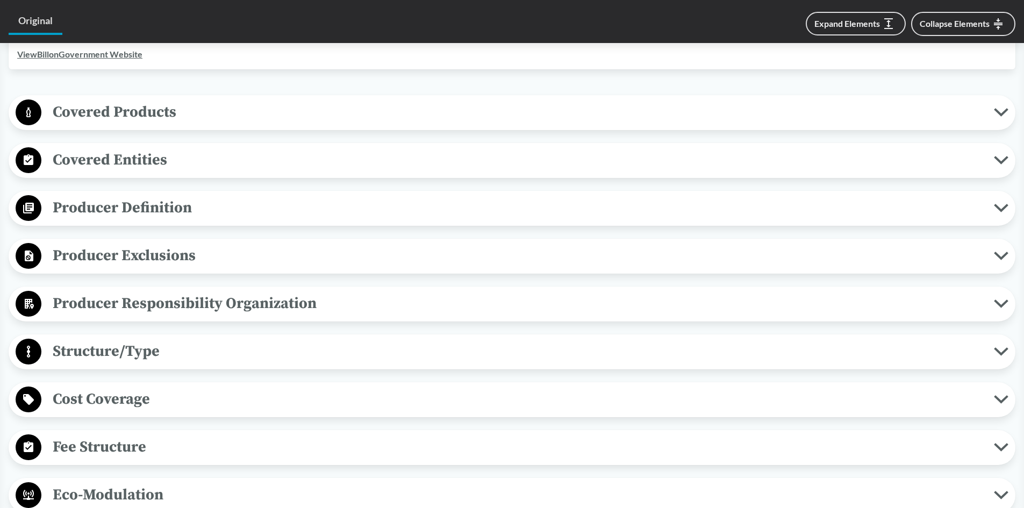
click at [228, 264] on span "Producer Exclusions" at bounding box center [517, 255] width 952 height 24
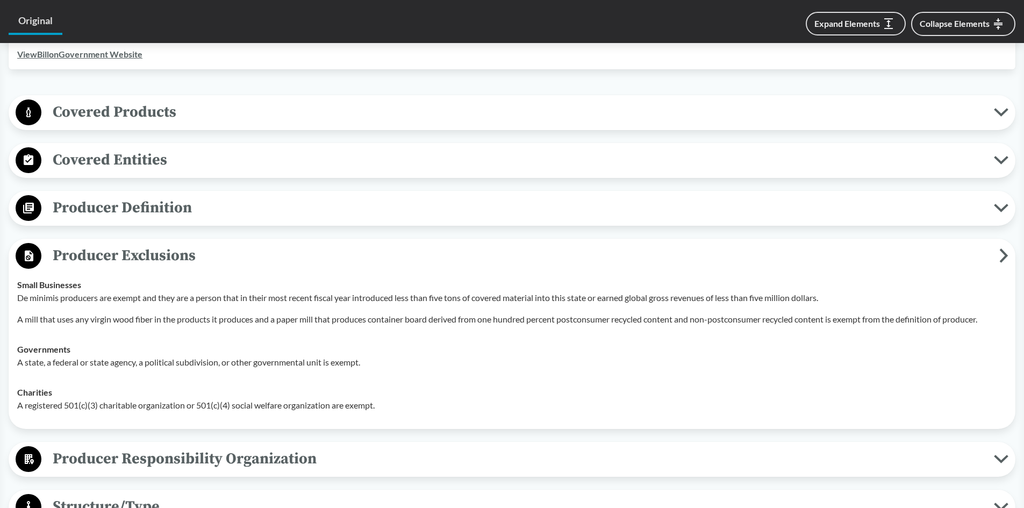
click at [495, 301] on p "De minimis producers are exempt and they are a person that in their most recent…" at bounding box center [512, 297] width 990 height 13
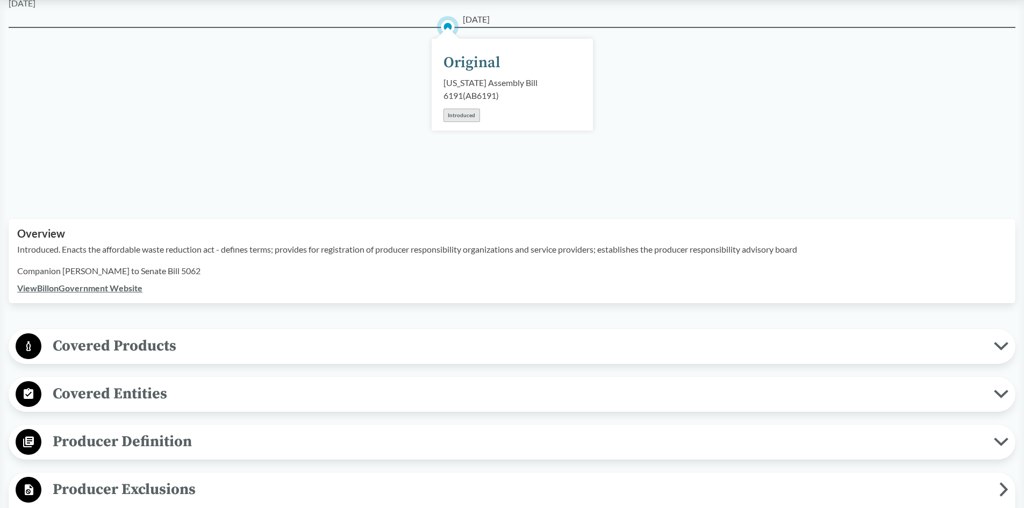
scroll to position [0, 0]
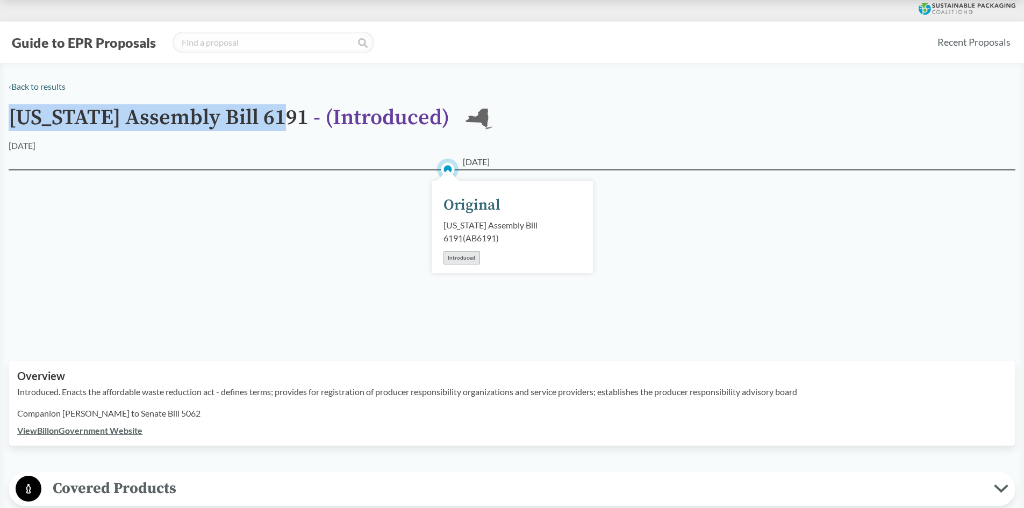
drag, startPoint x: 289, startPoint y: 115, endPoint x: 12, endPoint y: 117, distance: 276.8
click at [12, 117] on h1 "[US_STATE] Assembly Bill 6191 - ( Introduced )" at bounding box center [229, 122] width 441 height 33
copy h1 "[US_STATE] Assembly Bill 6191"
click at [89, 433] on link "View Bill on Government Website" at bounding box center [79, 430] width 125 height 10
click at [181, 113] on h1 "[US_STATE] Assembly Bill 6191 - ( Introduced )" at bounding box center [229, 122] width 441 height 33
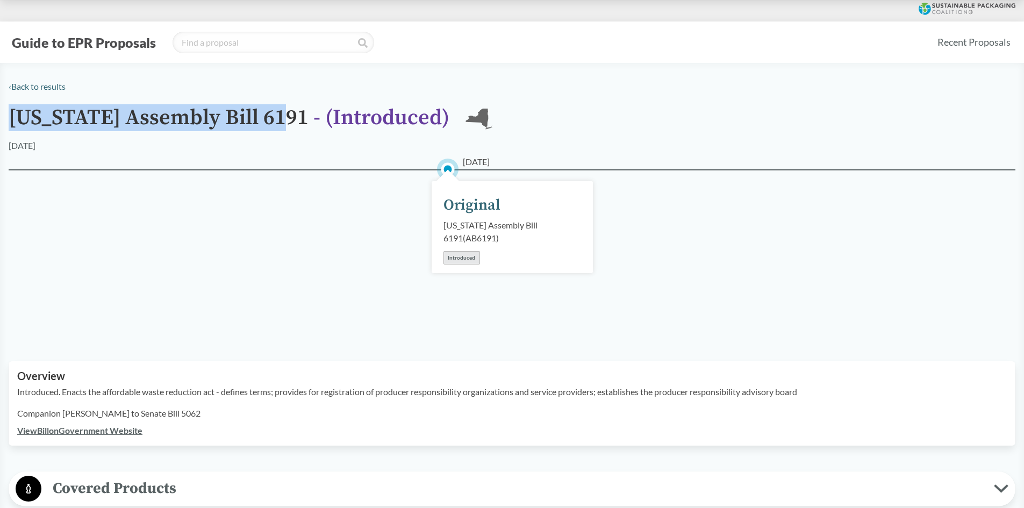
drag, startPoint x: 208, startPoint y: 114, endPoint x: 4, endPoint y: 114, distance: 203.7
copy h1 "[US_STATE] Assembly Bill 6191"
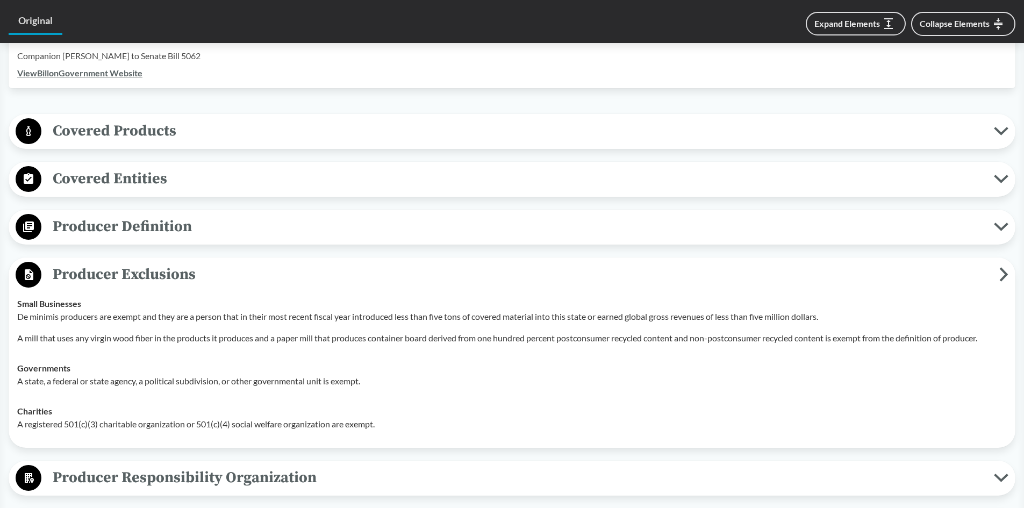
scroll to position [376, 0]
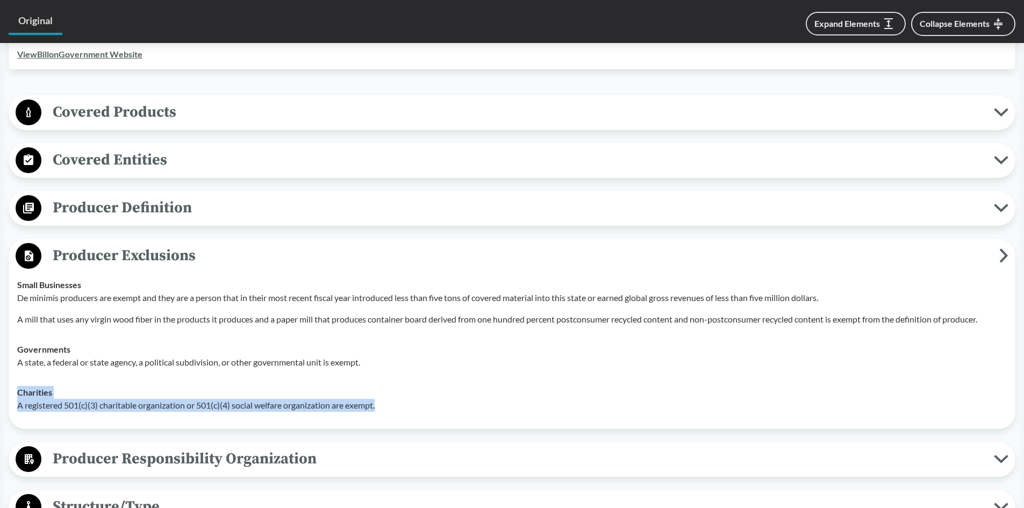
drag, startPoint x: 385, startPoint y: 410, endPoint x: 228, endPoint y: 382, distance: 159.5
click at [228, 382] on td "Charities A registered 501(c)(3) charitable organization or 501(c)(4) social we…" at bounding box center [511, 398] width 999 height 43
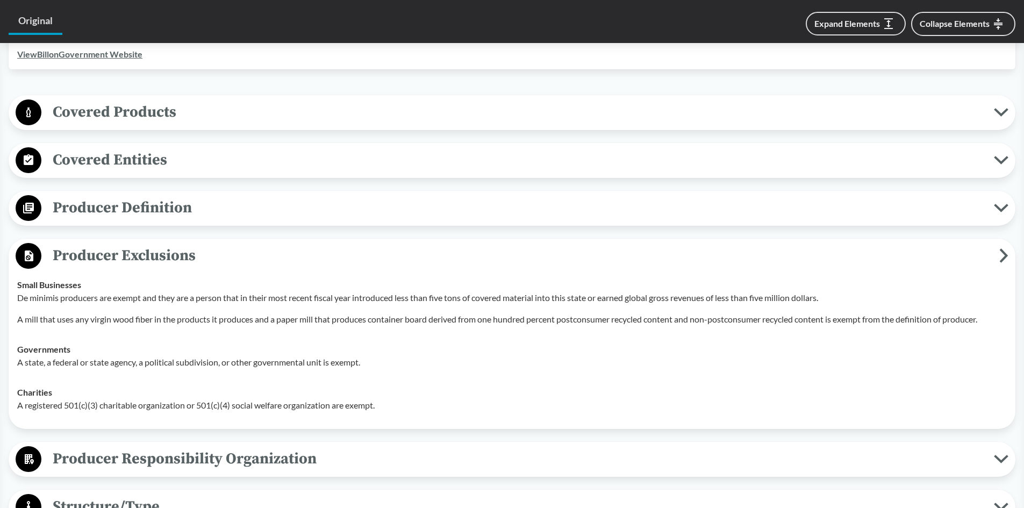
click at [39, 323] on p "A mill that uses any virgin wood fiber in the products it produces and a paper …" at bounding box center [512, 319] width 990 height 13
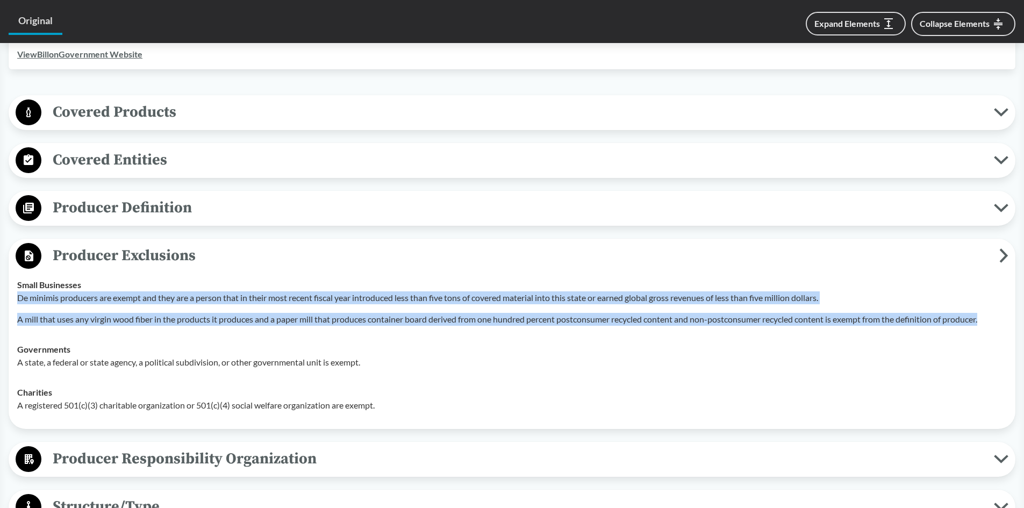
drag, startPoint x: 18, startPoint y: 299, endPoint x: 999, endPoint y: 319, distance: 981.1
click at [999, 319] on div "De minimis producers are exempt and they are a person that in their most recent…" at bounding box center [512, 308] width 990 height 34
copy div "De minimis producers are exempt and they are a person that in their most recent…"
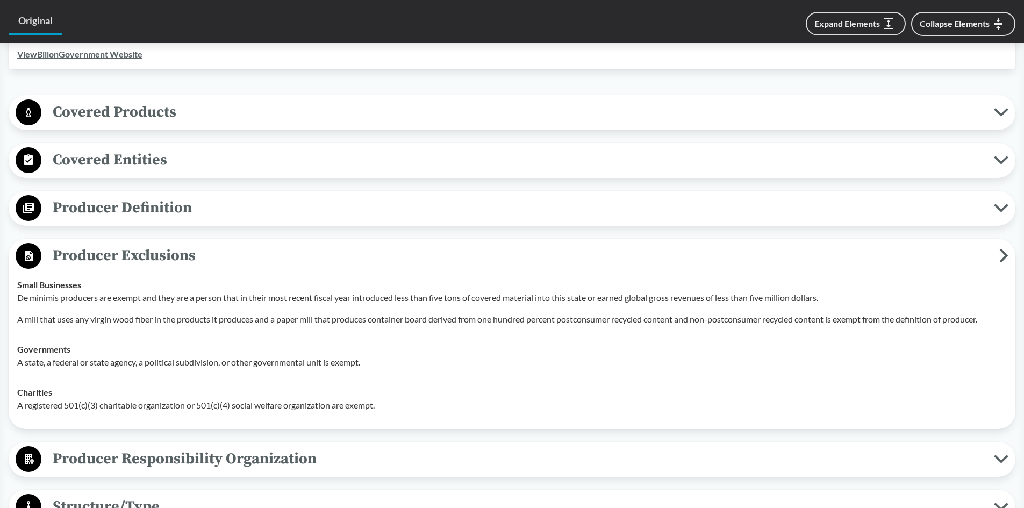
click at [371, 381] on td "Charities A registered 501(c)(3) charitable organization or 501(c)(4) social we…" at bounding box center [511, 398] width 999 height 43
click at [1002, 250] on icon at bounding box center [1003, 255] width 5 height 11
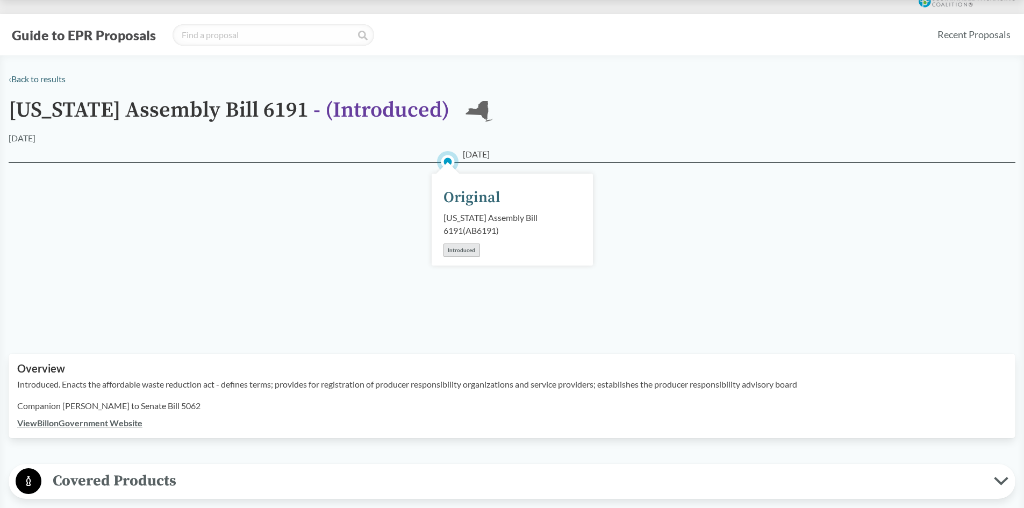
scroll to position [0, 0]
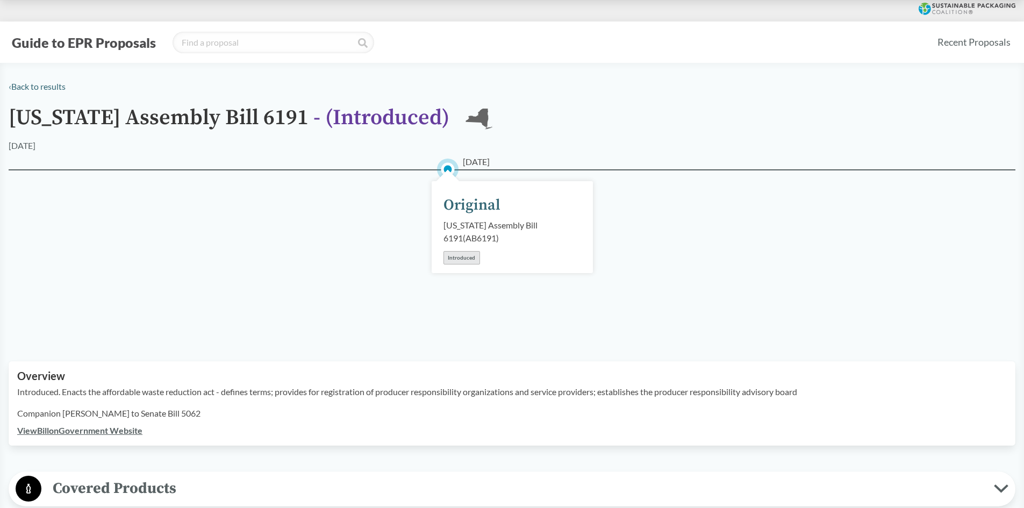
click at [54, 38] on button "Guide to EPR Proposals" at bounding box center [84, 42] width 150 height 17
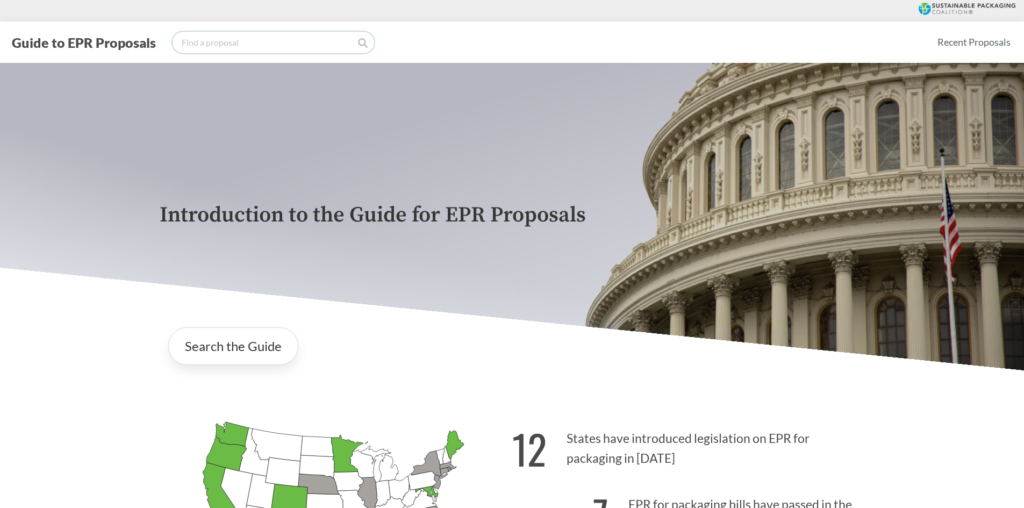
click at [288, 44] on input "search" at bounding box center [274, 42] width 202 height 21
click at [269, 23] on div "Guide to EPR Proposals Recent Proposals" at bounding box center [512, 41] width 1024 height 41
click at [269, 38] on input "search" at bounding box center [274, 42] width 202 height 21
click at [276, 49] on input "search" at bounding box center [274, 42] width 202 height 21
type input "[US_STATE]"
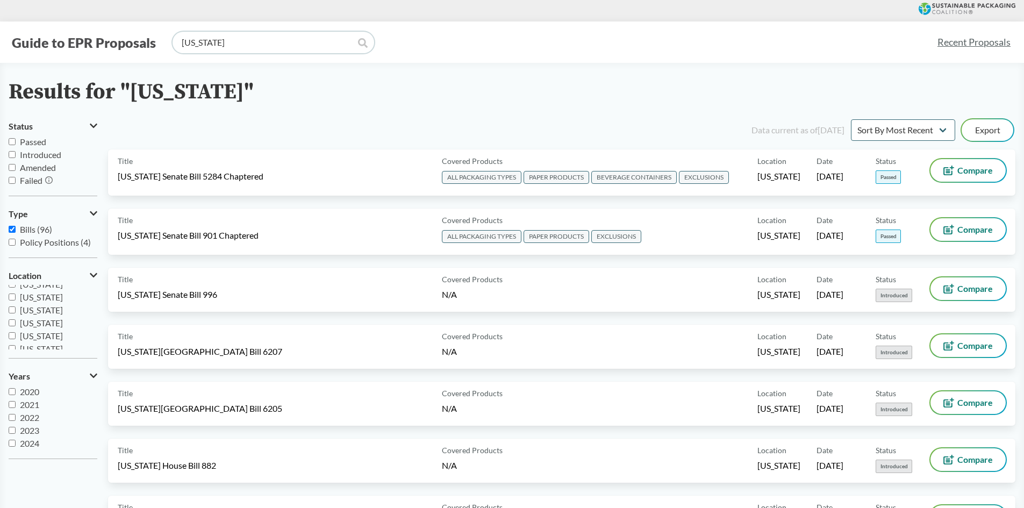
scroll to position [172, 0]
click at [11, 311] on input "[US_STATE]" at bounding box center [12, 312] width 7 height 7
checkbox input "true"
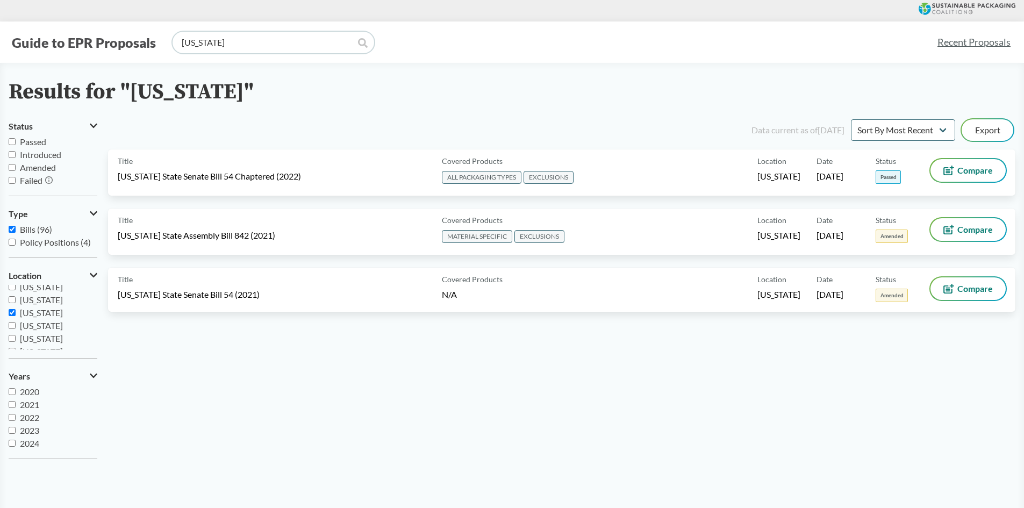
drag, startPoint x: 236, startPoint y: 46, endPoint x: 134, endPoint y: 46, distance: 102.7
click at [134, 46] on div "Guide to EPR Proposals [US_STATE]" at bounding box center [469, 42] width 920 height 21
type input "SB54"
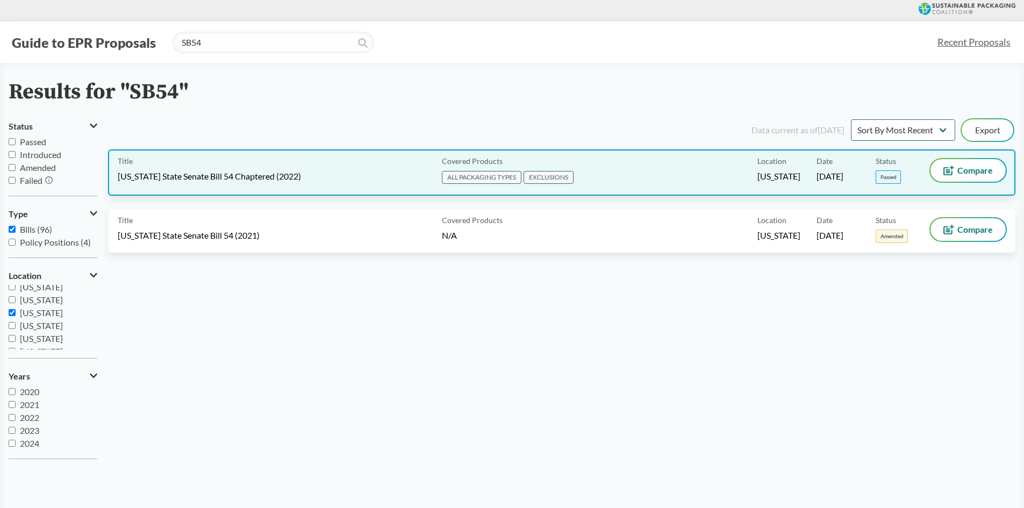
click at [678, 171] on div "Covered Products ALL PACKAGING TYPES EXCLUSIONS" at bounding box center [598, 172] width 320 height 27
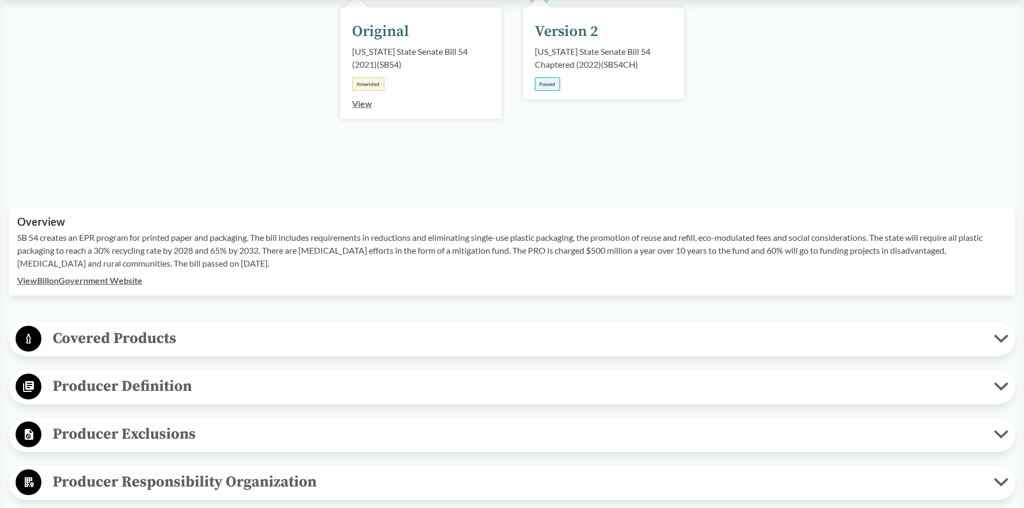
scroll to position [322, 0]
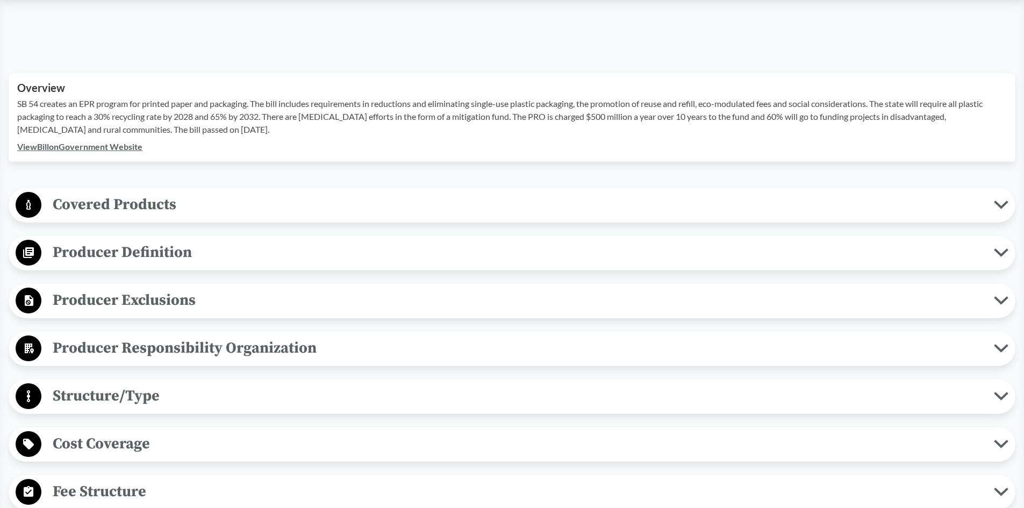
click at [191, 196] on span "Covered Products" at bounding box center [517, 204] width 952 height 24
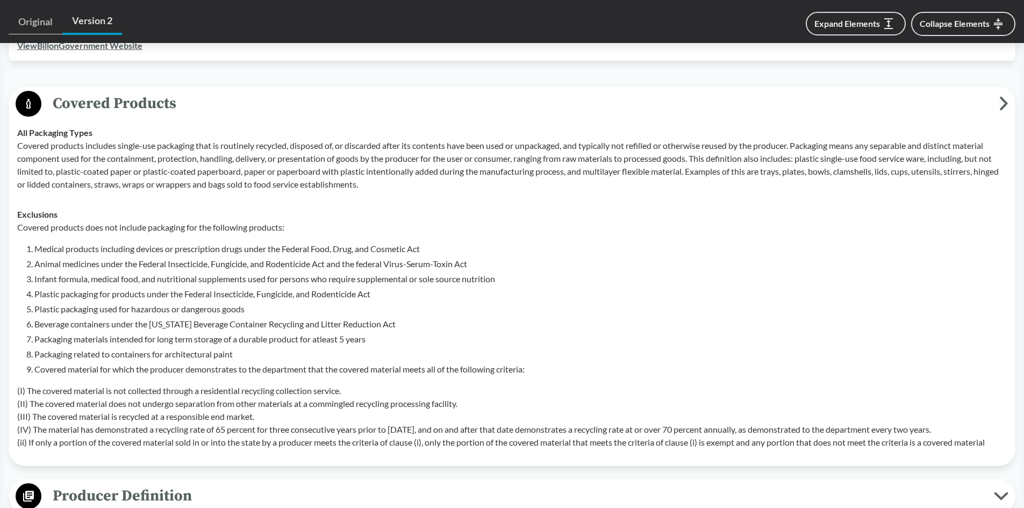
scroll to position [430, 0]
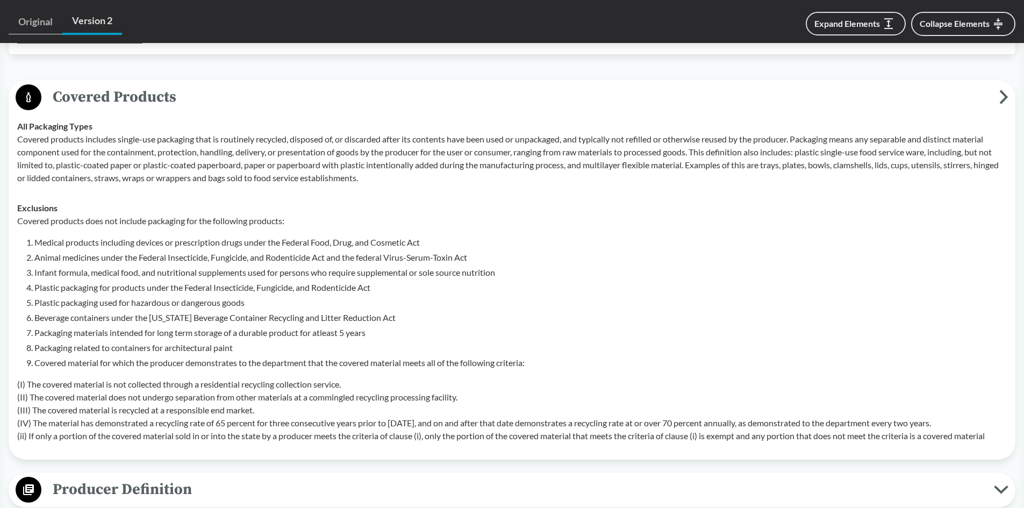
click at [195, 101] on span "Covered Products" at bounding box center [520, 97] width 958 height 24
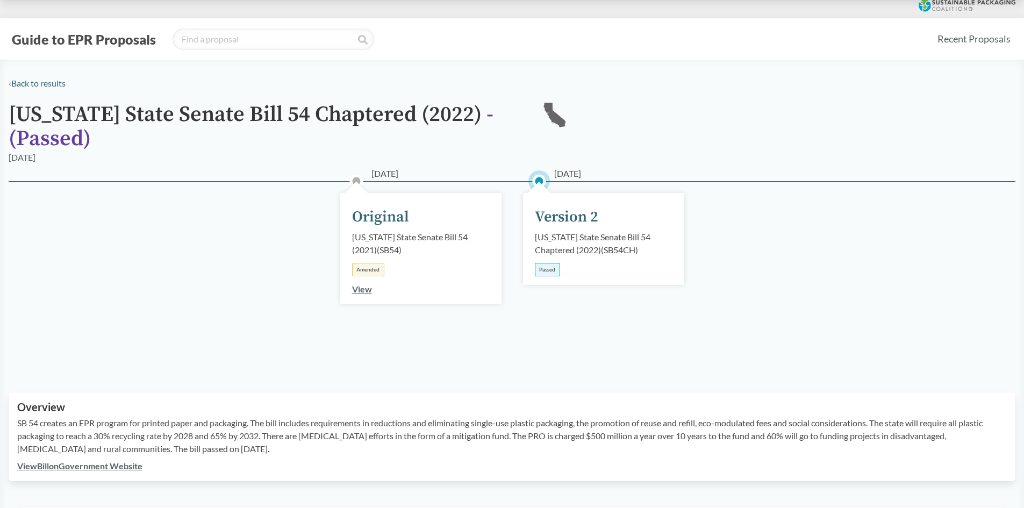
scroll to position [54, 0]
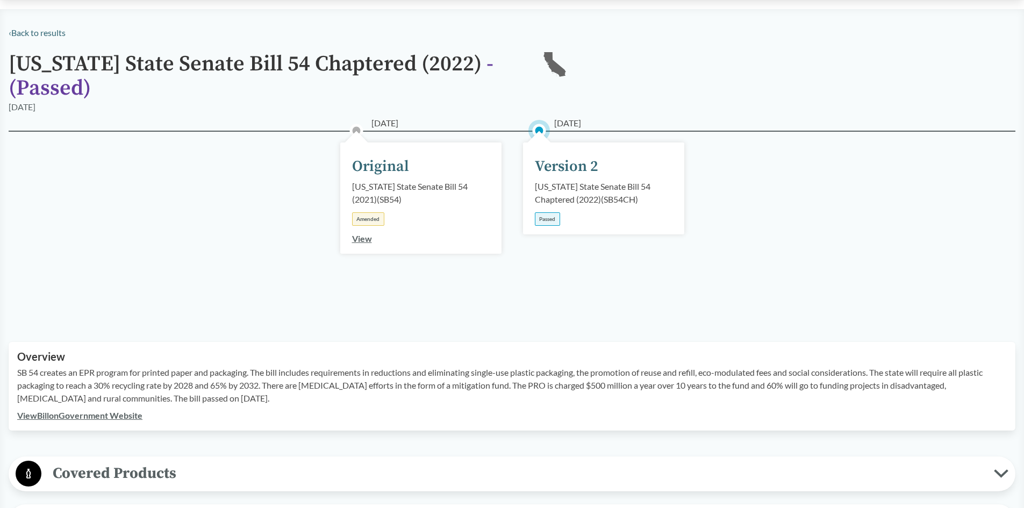
click at [603, 175] on div "[DATE] Version 2 [US_STATE] State Senate Bill 54 Chaptered (2022) ( SB54CH ) Pa…" at bounding box center [603, 188] width 161 height 92
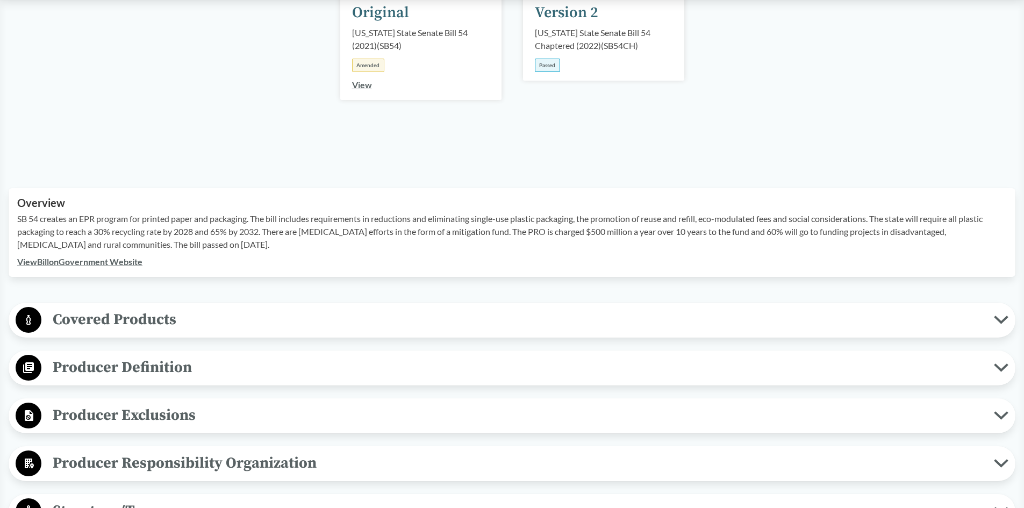
scroll to position [269, 0]
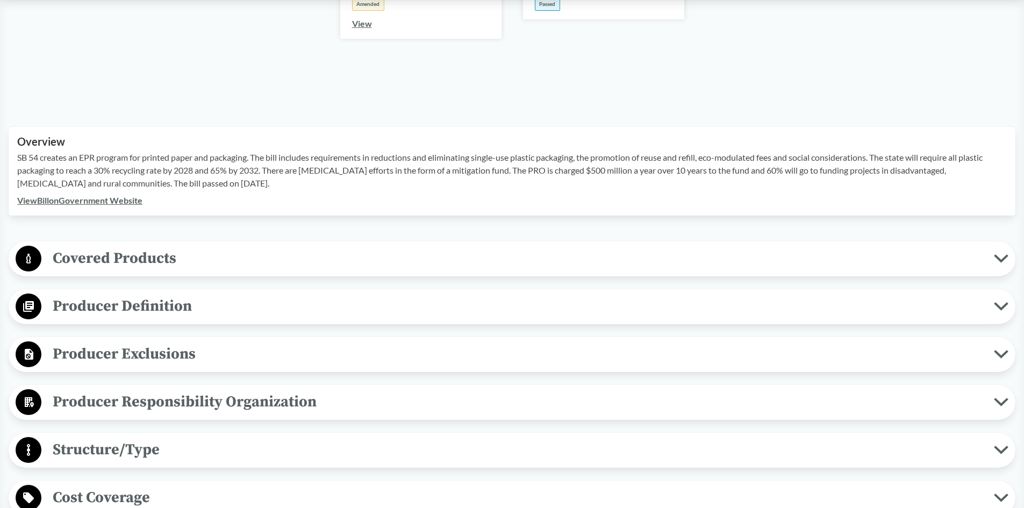
click at [172, 259] on span "Covered Products" at bounding box center [517, 258] width 952 height 24
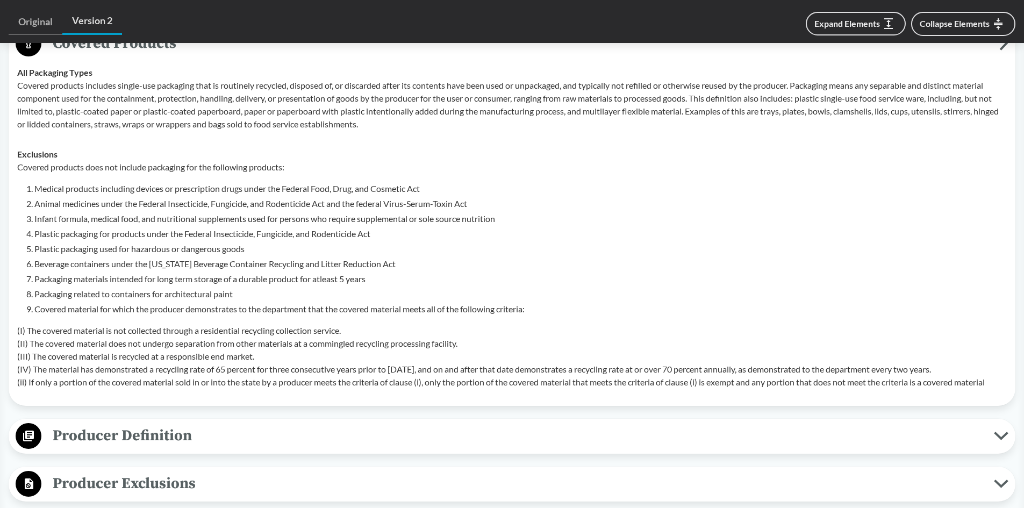
scroll to position [430, 0]
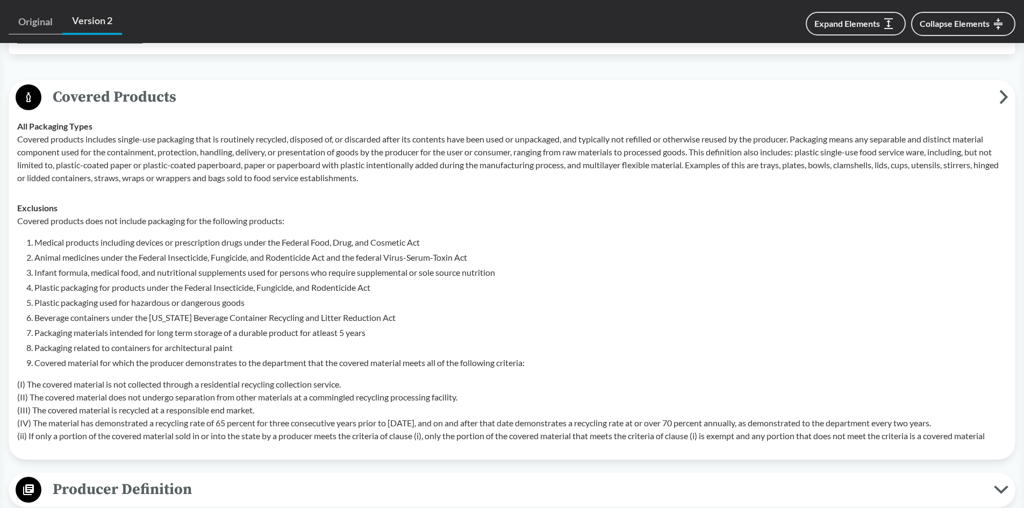
click at [124, 91] on span "Covered Products" at bounding box center [520, 97] width 958 height 24
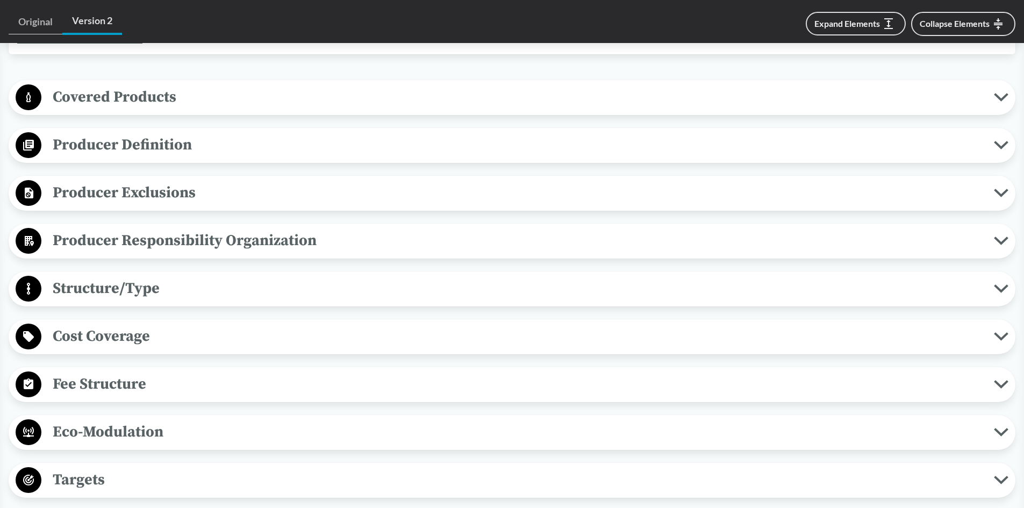
click at [126, 190] on span "Producer Exclusions" at bounding box center [517, 193] width 952 height 24
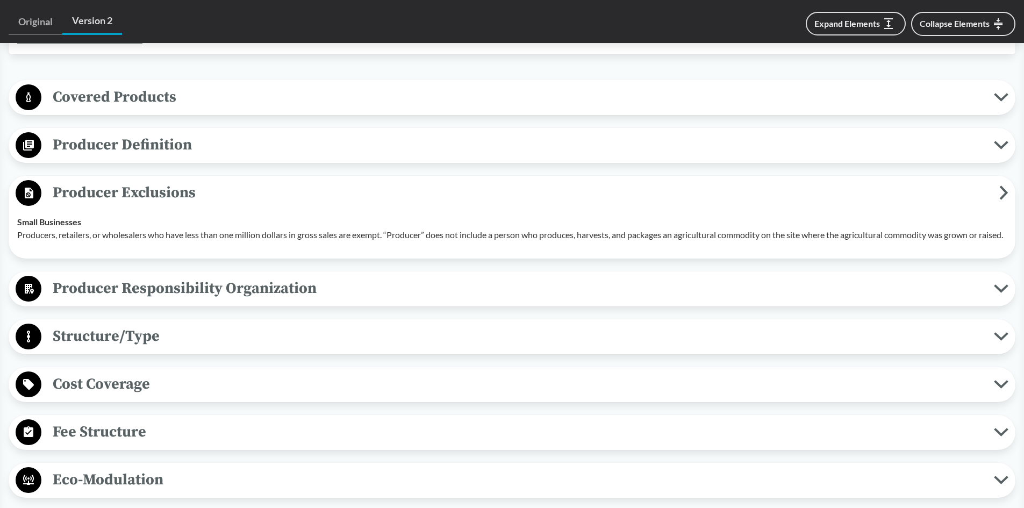
click at [224, 234] on p "Producers, retailers, or wholesalers who have less than one million dollars in …" at bounding box center [512, 234] width 990 height 13
click at [325, 235] on p "Producers, retailers, or wholesalers who have less than one million dollars in …" at bounding box center [512, 234] width 990 height 13
click at [454, 234] on p "Producers, retailers, or wholesalers who have less than one million dollars in …" at bounding box center [512, 234] width 990 height 13
click at [283, 300] on span "Producer Responsibility Organization" at bounding box center [517, 288] width 952 height 24
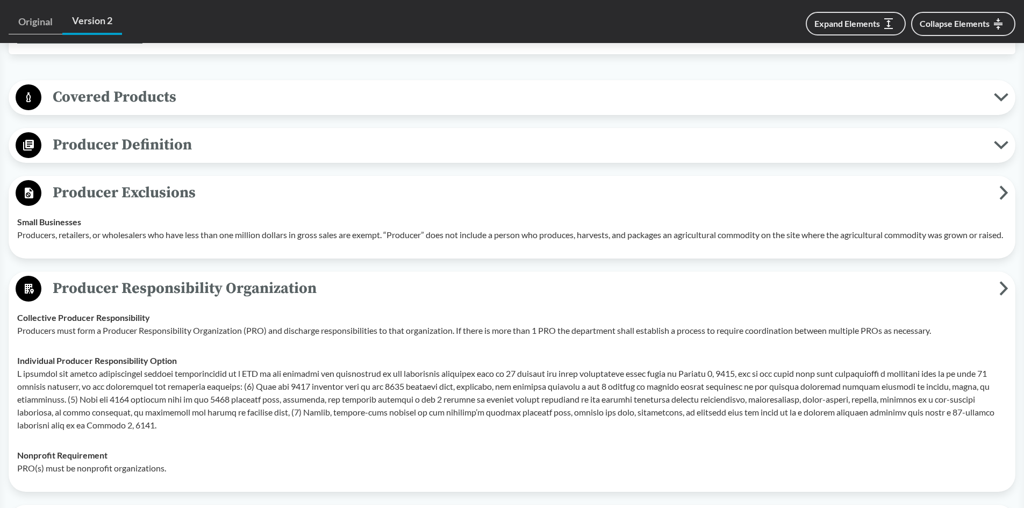
click at [283, 300] on span "Producer Responsibility Organization" at bounding box center [520, 288] width 958 height 24
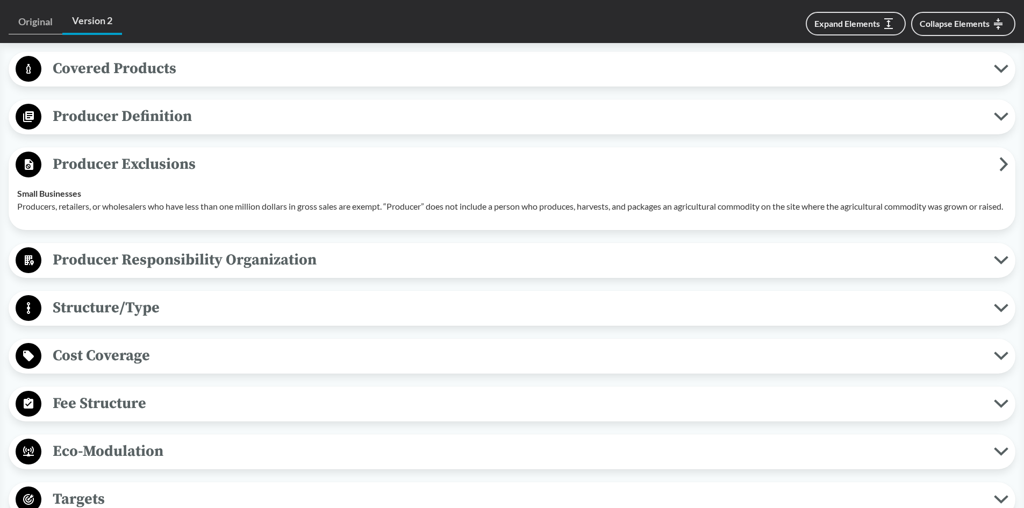
scroll to position [484, 0]
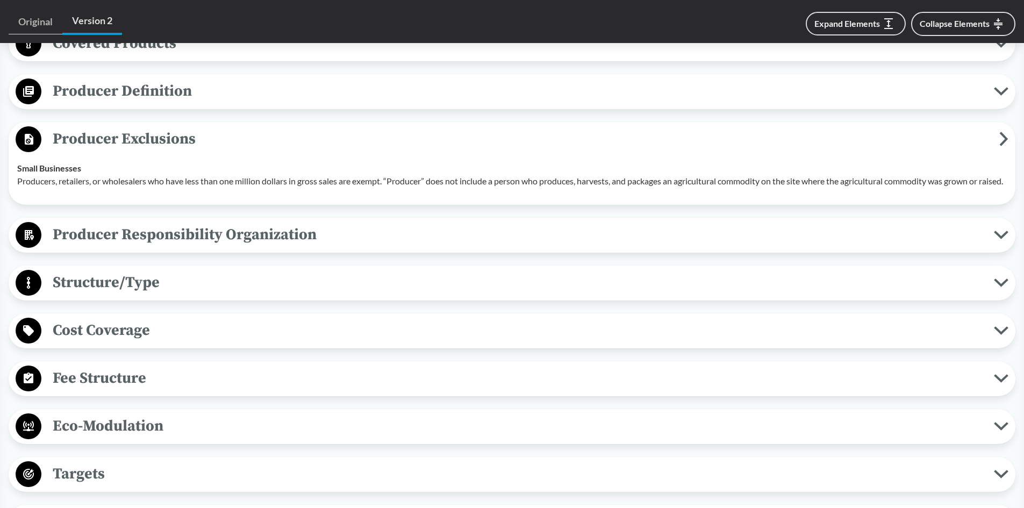
click at [133, 95] on span "Producer Definition" at bounding box center [517, 91] width 952 height 24
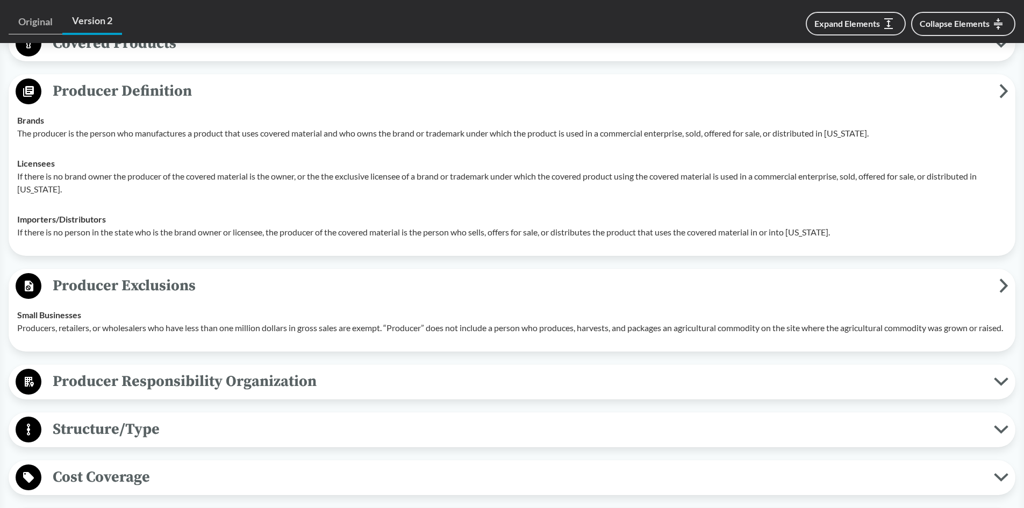
click at [133, 95] on span "Producer Definition" at bounding box center [520, 91] width 958 height 24
